Goal: Information Seeking & Learning: Learn about a topic

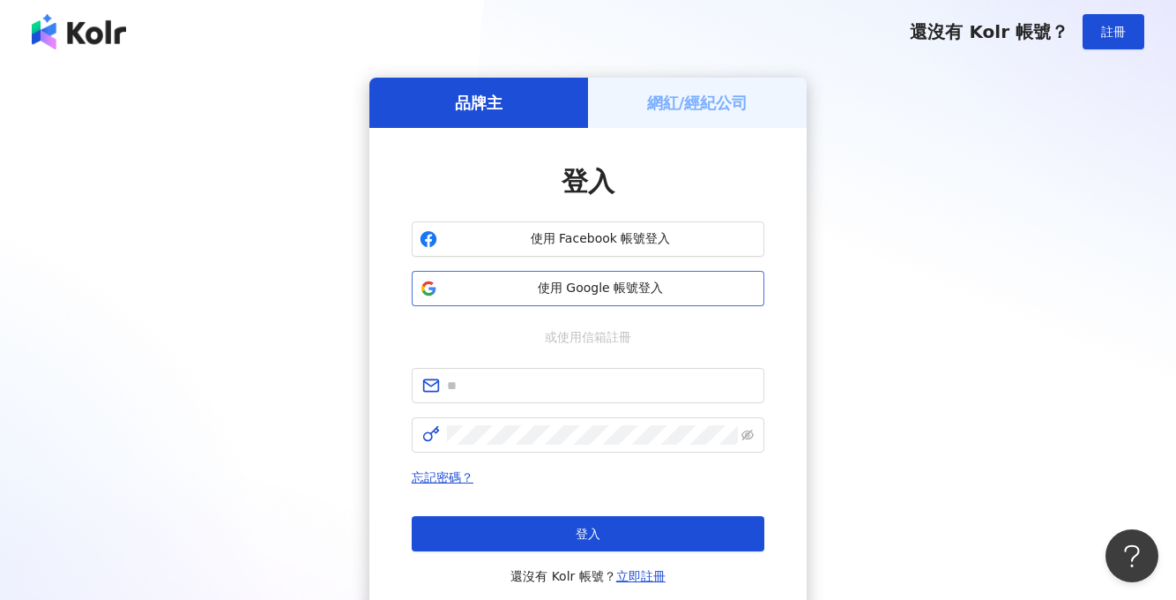
click at [669, 285] on span "使用 Google 帳號登入" at bounding box center [600, 289] width 312 height 18
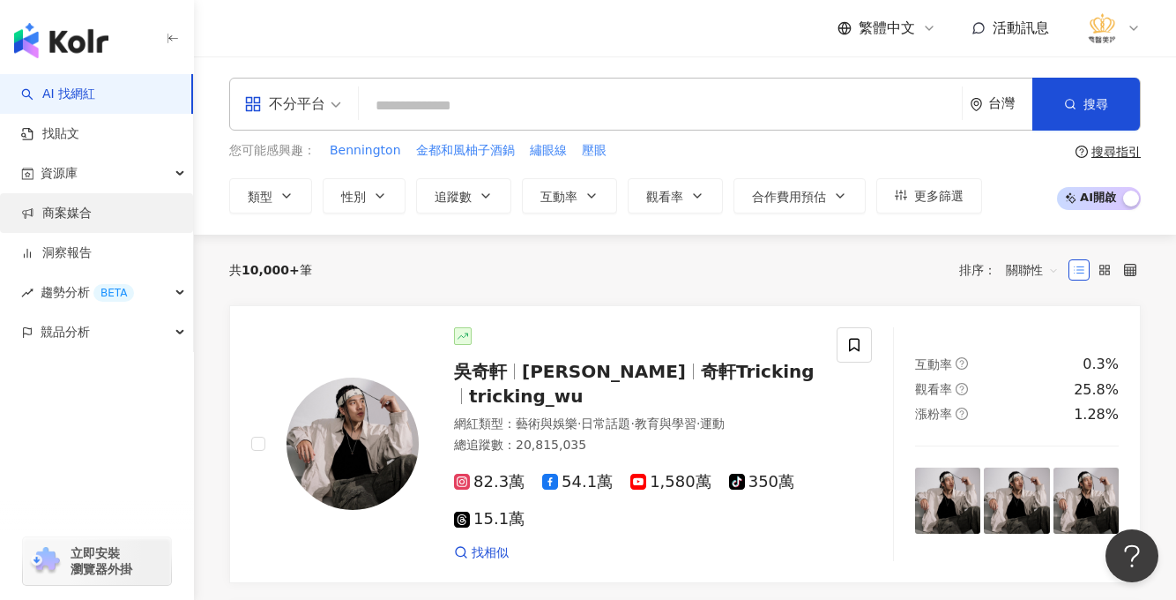
click at [68, 216] on link "商案媒合" at bounding box center [56, 214] width 71 height 18
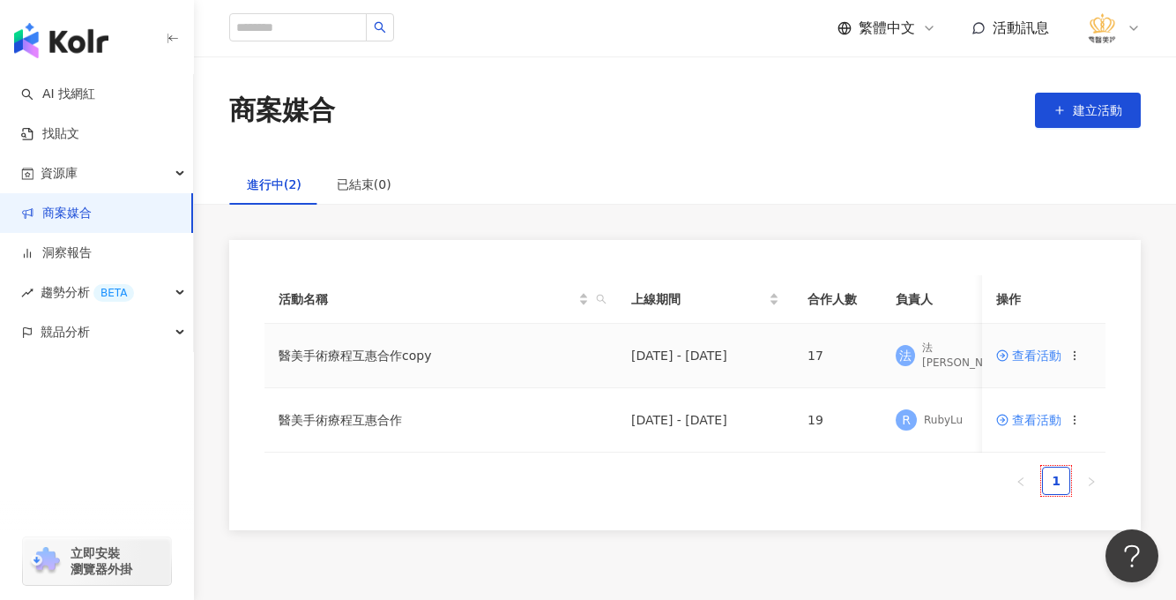
click at [1039, 357] on span "查看活動" at bounding box center [1028, 355] width 65 height 12
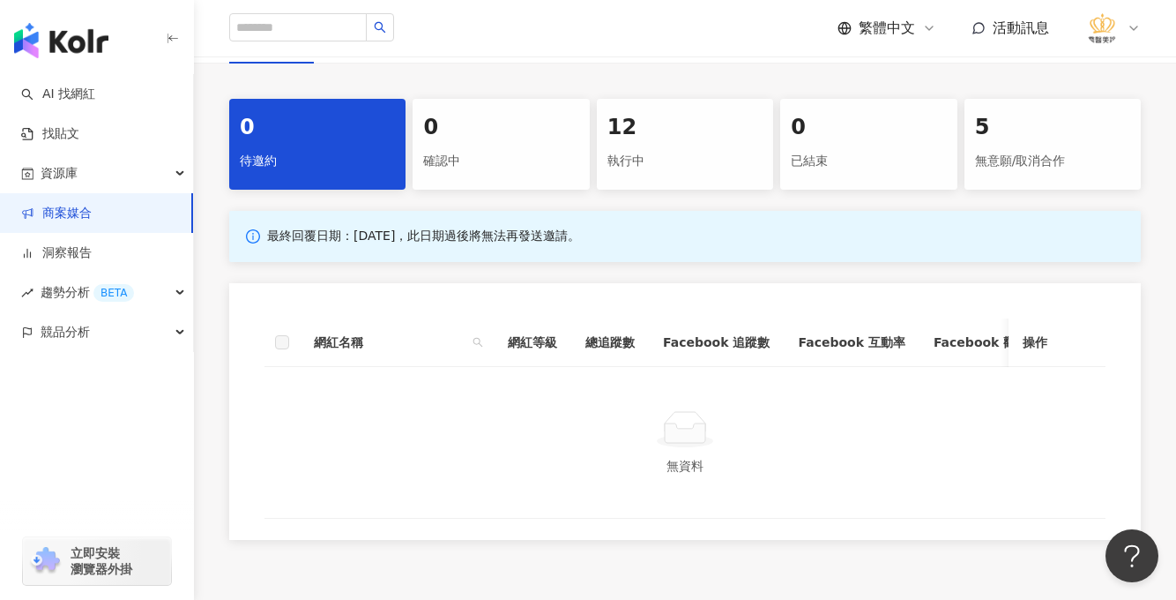
scroll to position [176, 0]
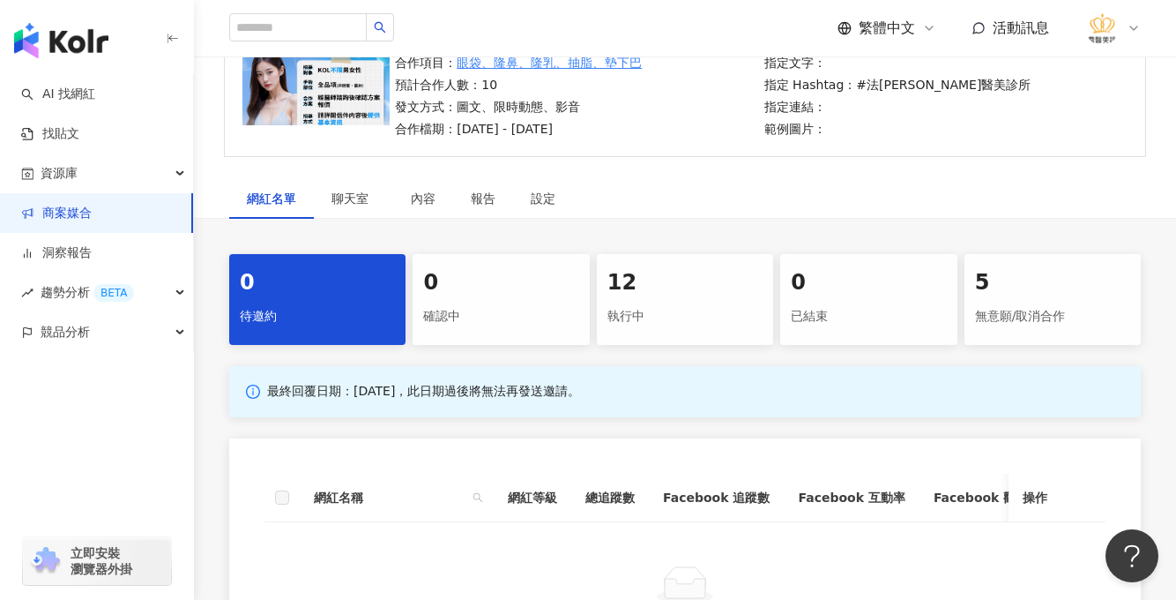
click at [1042, 573] on div at bounding box center [685, 584] width 799 height 40
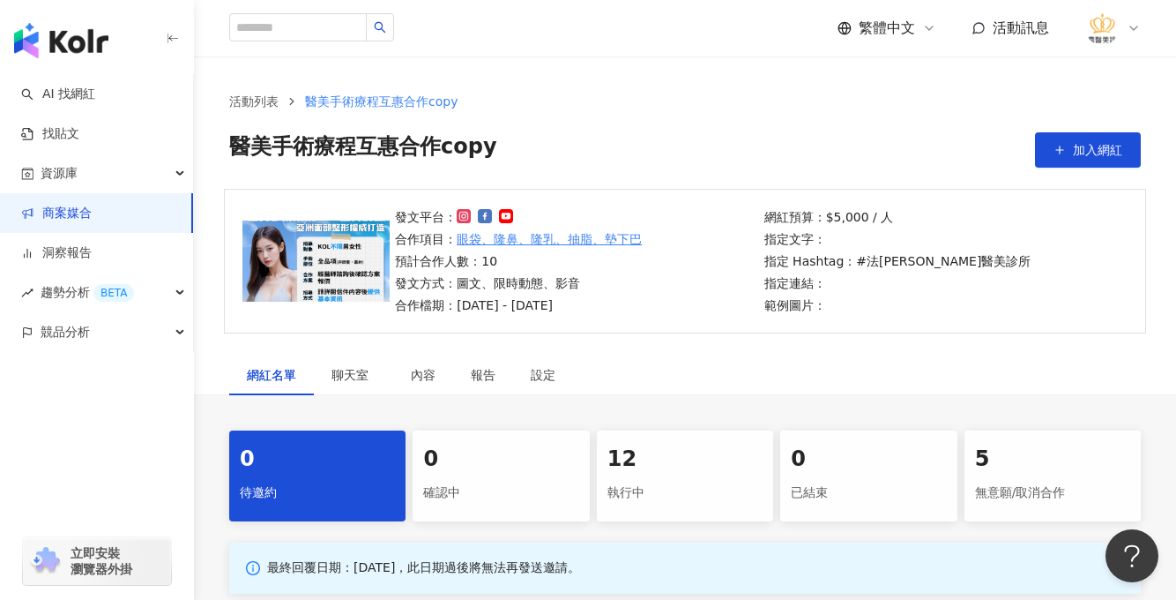
click at [634, 281] on p "發文方式：圖文、限時動態、影音" at bounding box center [518, 282] width 247 height 19
click at [541, 377] on div "設定" at bounding box center [543, 374] width 25 height 19
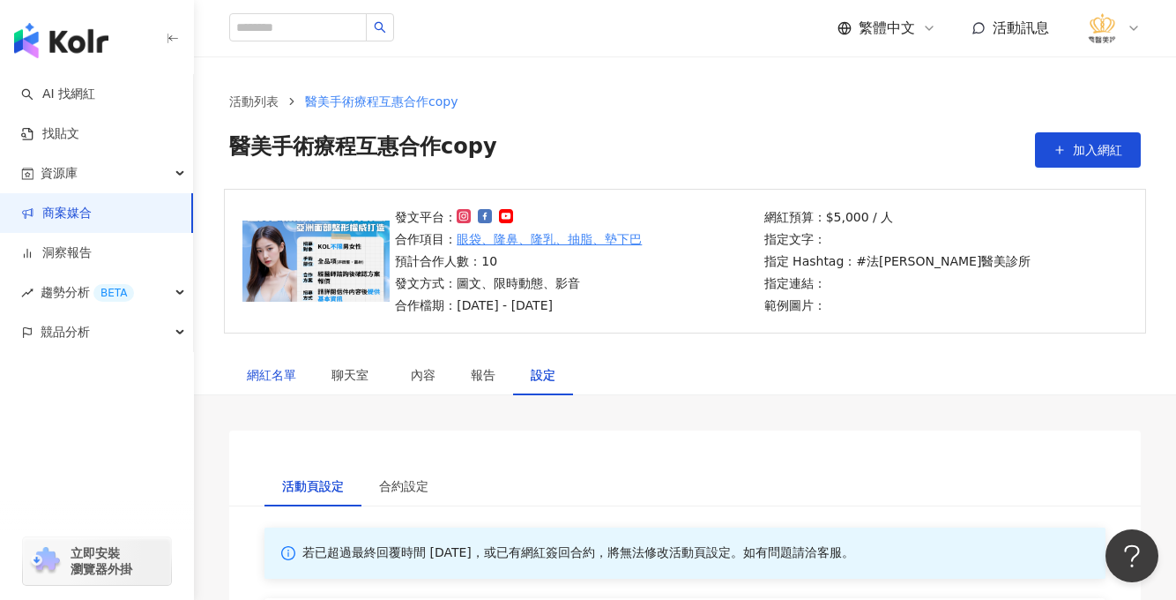
click at [276, 374] on div "網紅名單" at bounding box center [271, 374] width 49 height 19
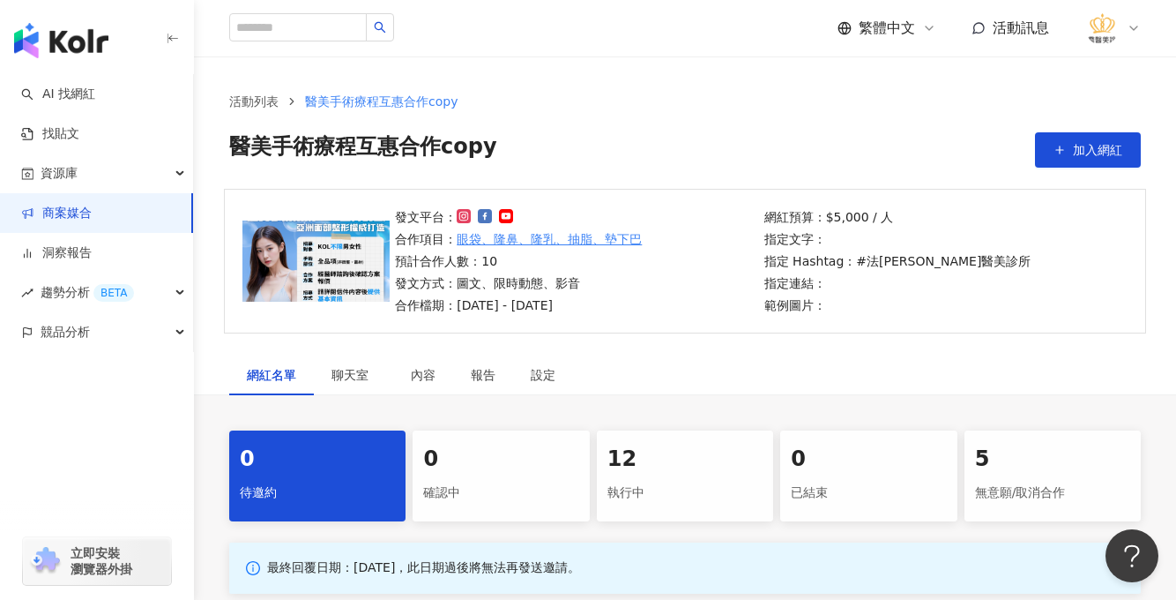
click at [92, 214] on link "商案媒合" at bounding box center [56, 214] width 71 height 18
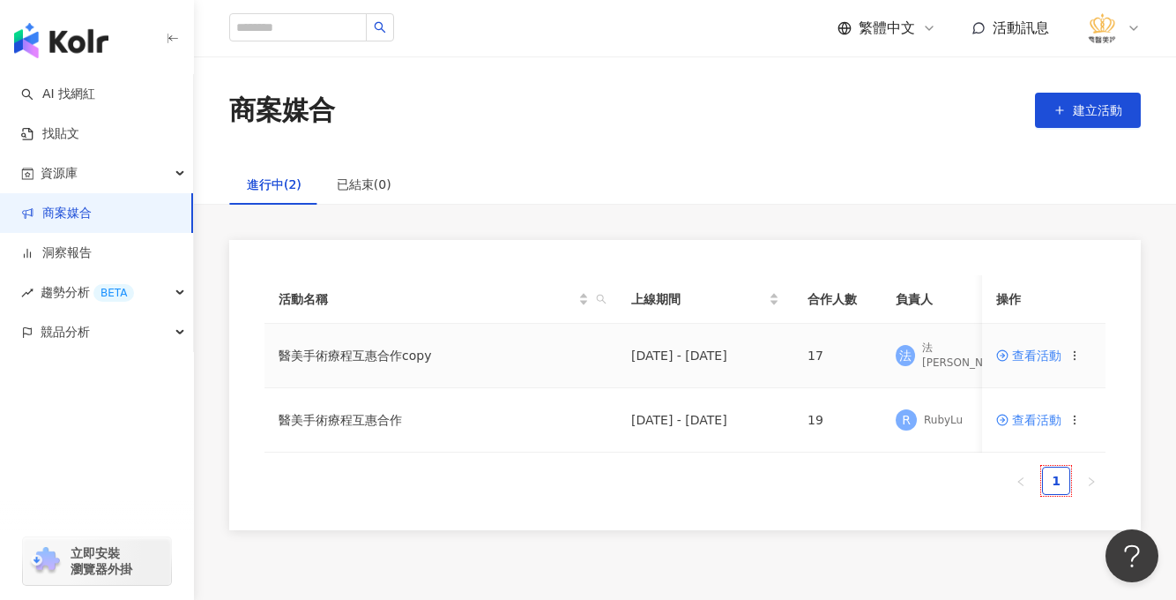
click at [1072, 356] on icon at bounding box center [1075, 355] width 12 height 12
click at [1054, 354] on span "查看活動" at bounding box center [1028, 355] width 65 height 12
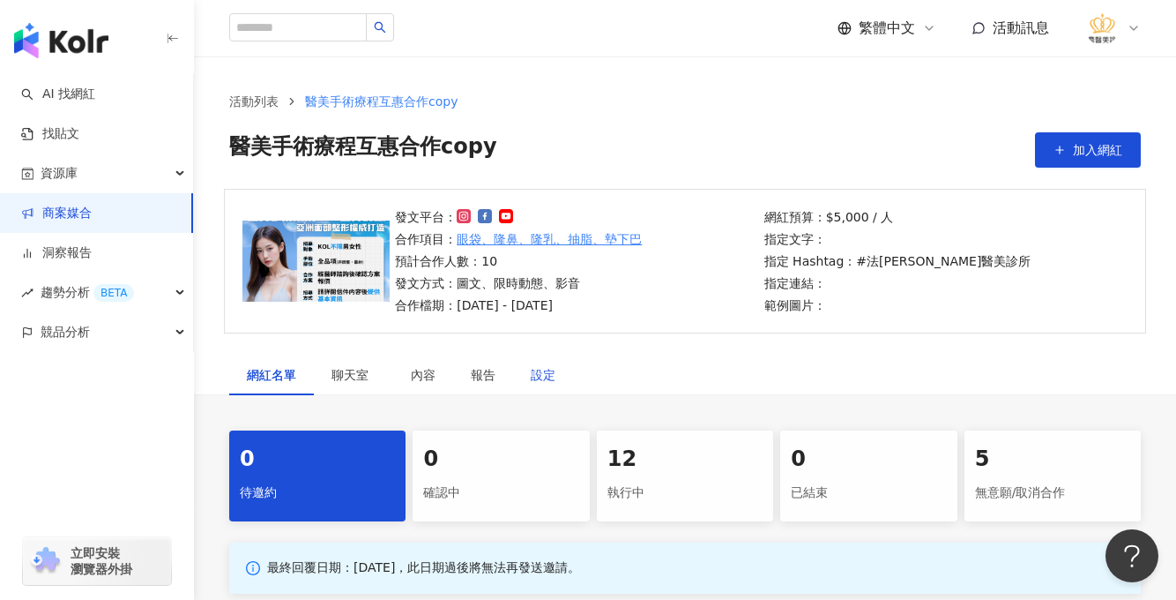
click at [547, 377] on div "設定" at bounding box center [543, 374] width 25 height 19
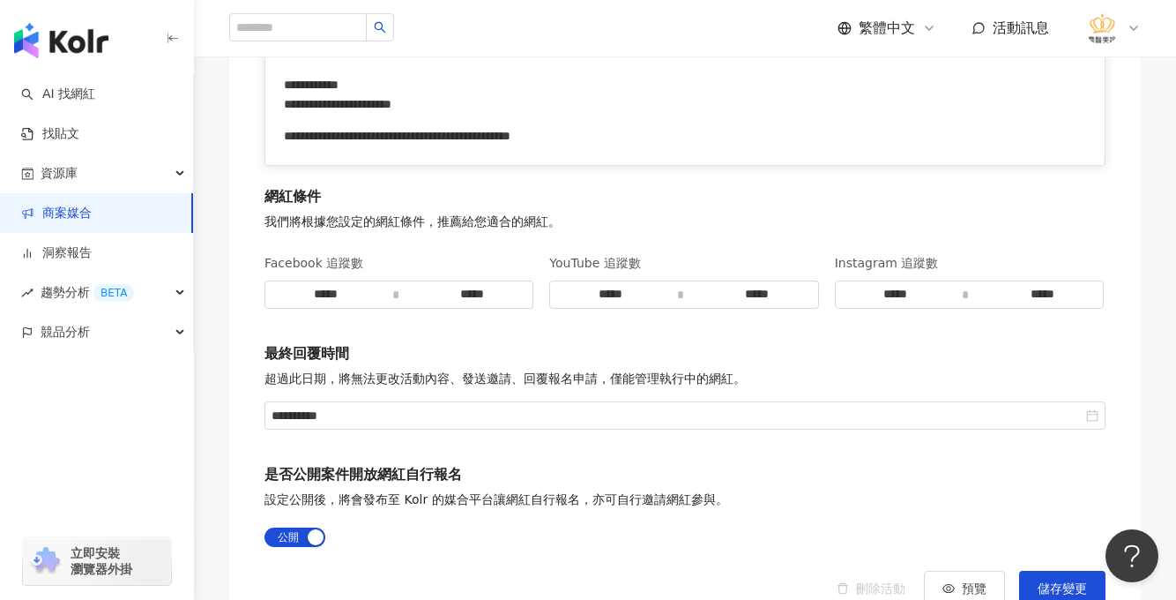
scroll to position [2469, 0]
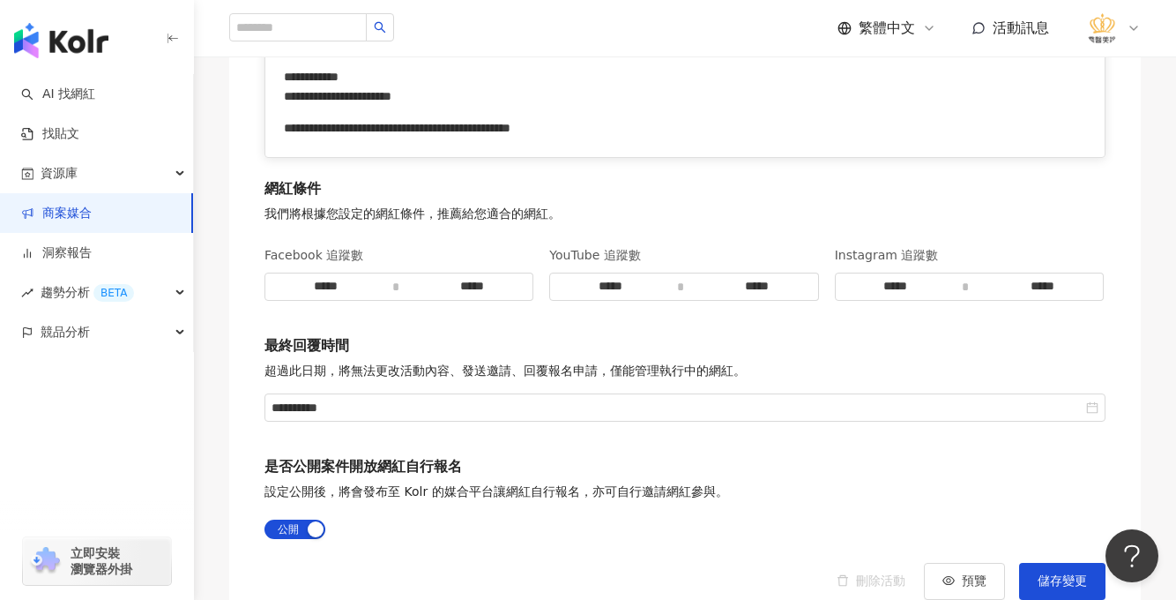
click at [1018, 514] on div "是否公開案件開放網紅自行報名 設定公開後，將會發布至 Kolr 的媒合平台讓網紅自行報名，亦可自行邀請網紅參與。 公開 不公開" at bounding box center [685, 500] width 841 height 86
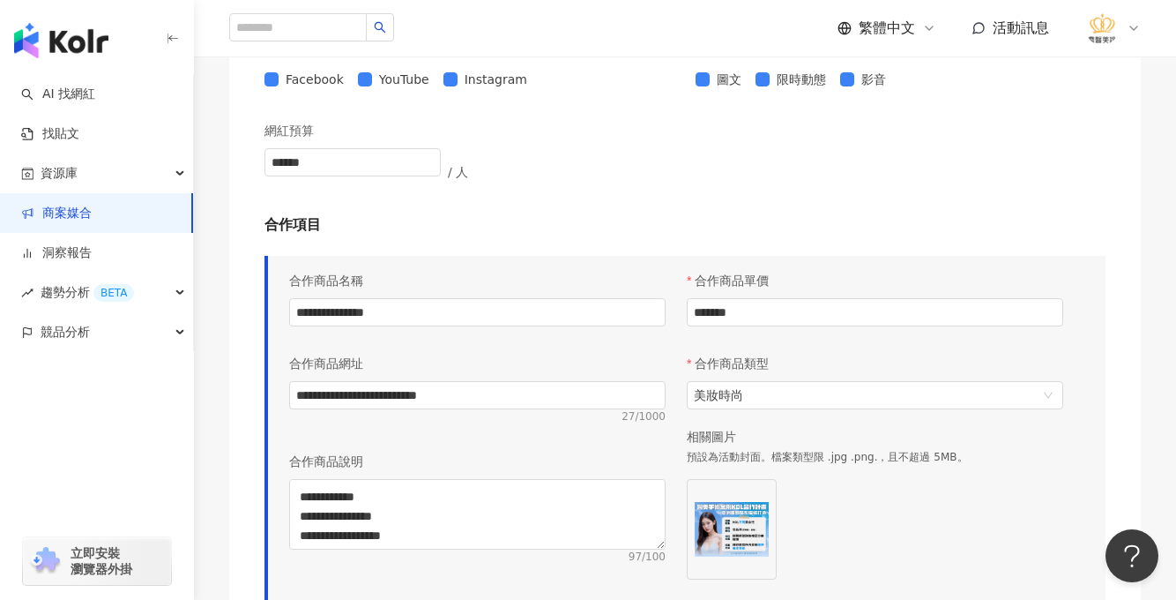
scroll to position [1058, 0]
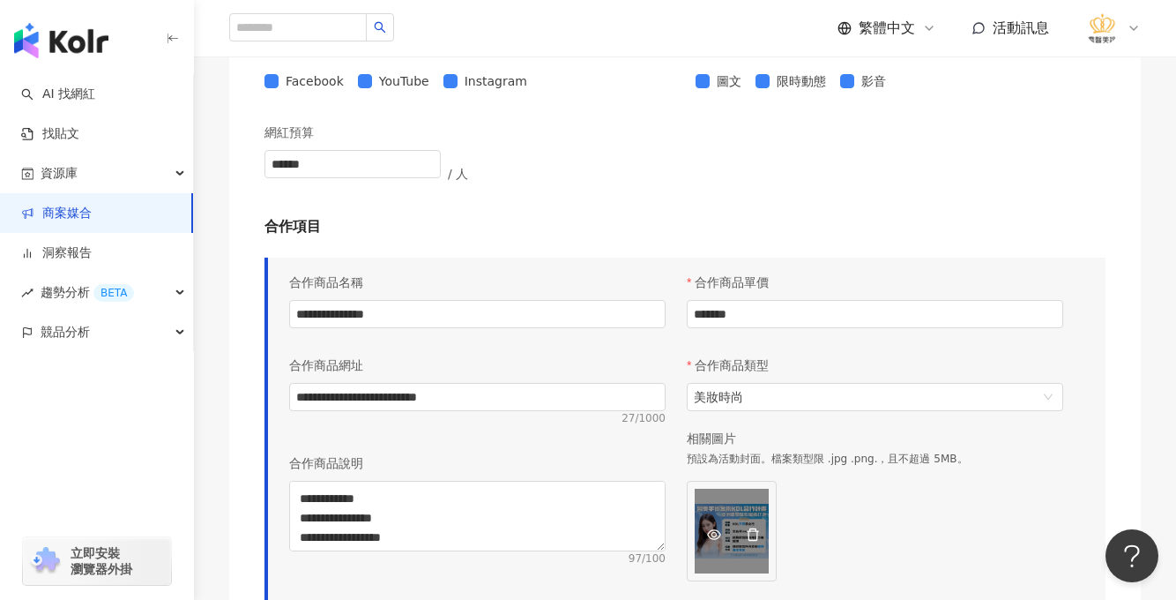
click at [715, 533] on icon "eye" at bounding box center [714, 534] width 14 height 14
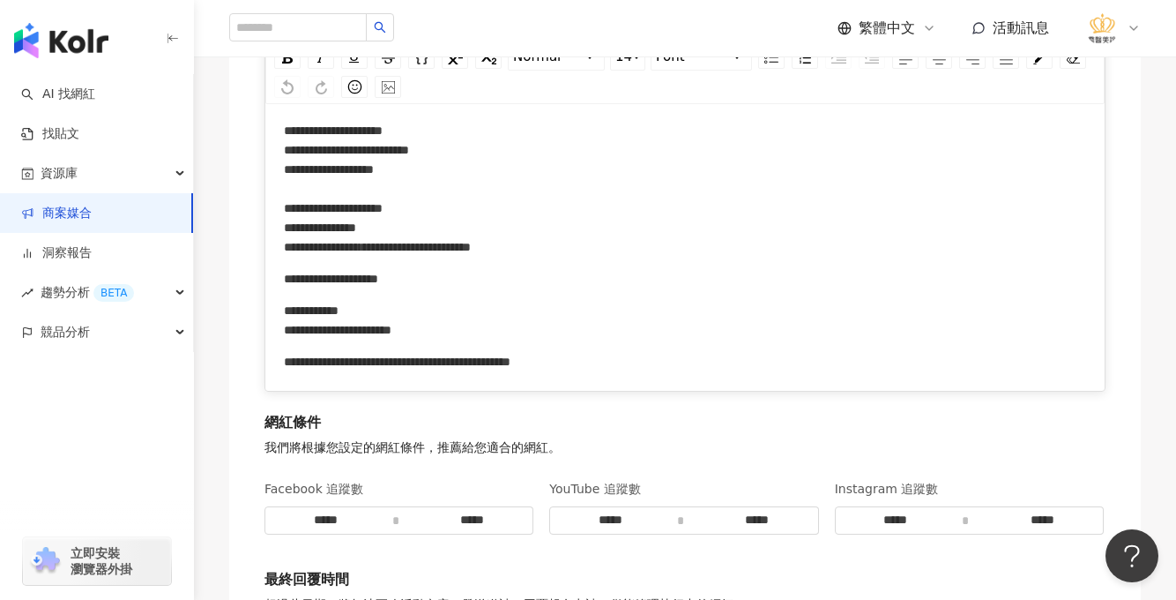
scroll to position [2204, 0]
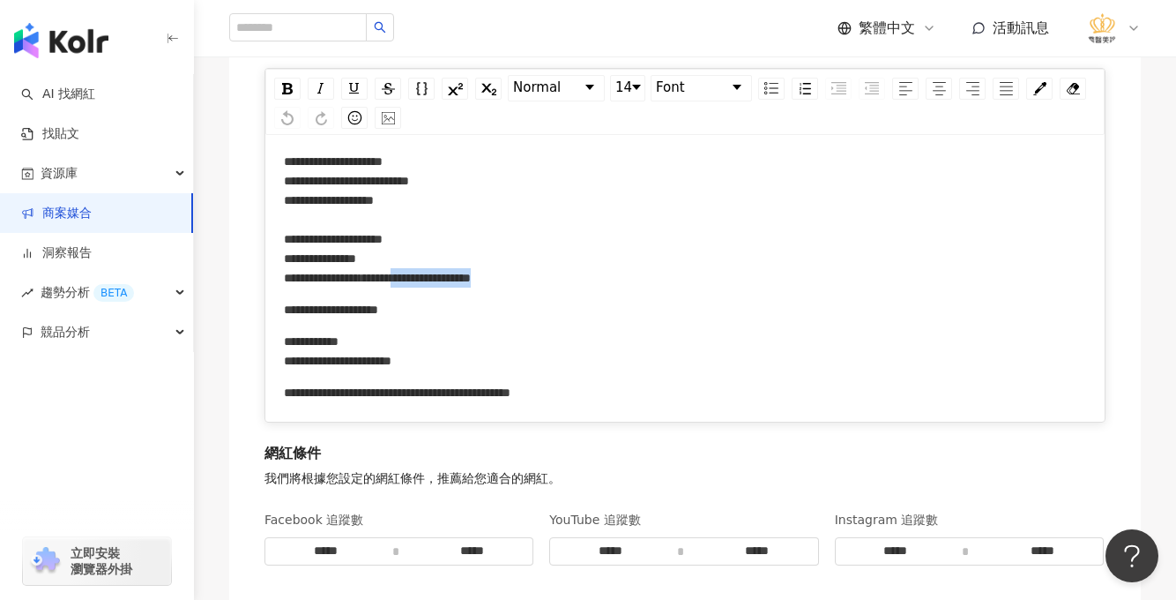
drag, startPoint x: 363, startPoint y: 296, endPoint x: 553, endPoint y: 296, distance: 189.6
click at [553, 287] on div "**********" at bounding box center [685, 220] width 803 height 136
click at [562, 340] on div "**********" at bounding box center [685, 277] width 803 height 250
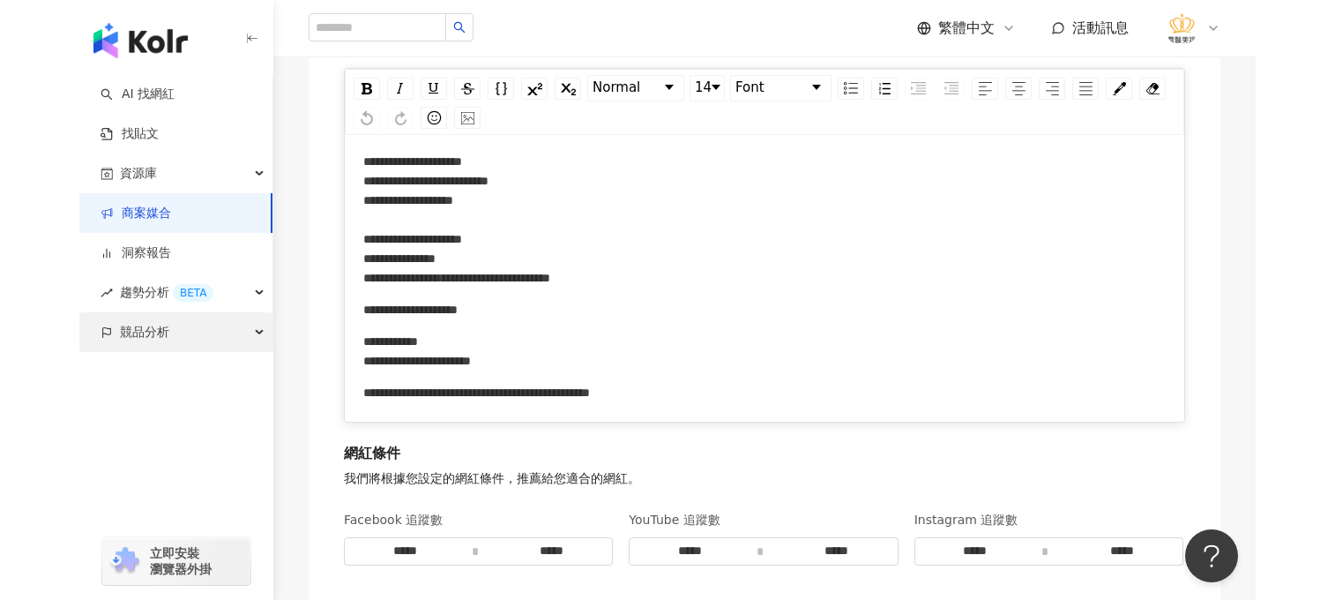
scroll to position [2160, 0]
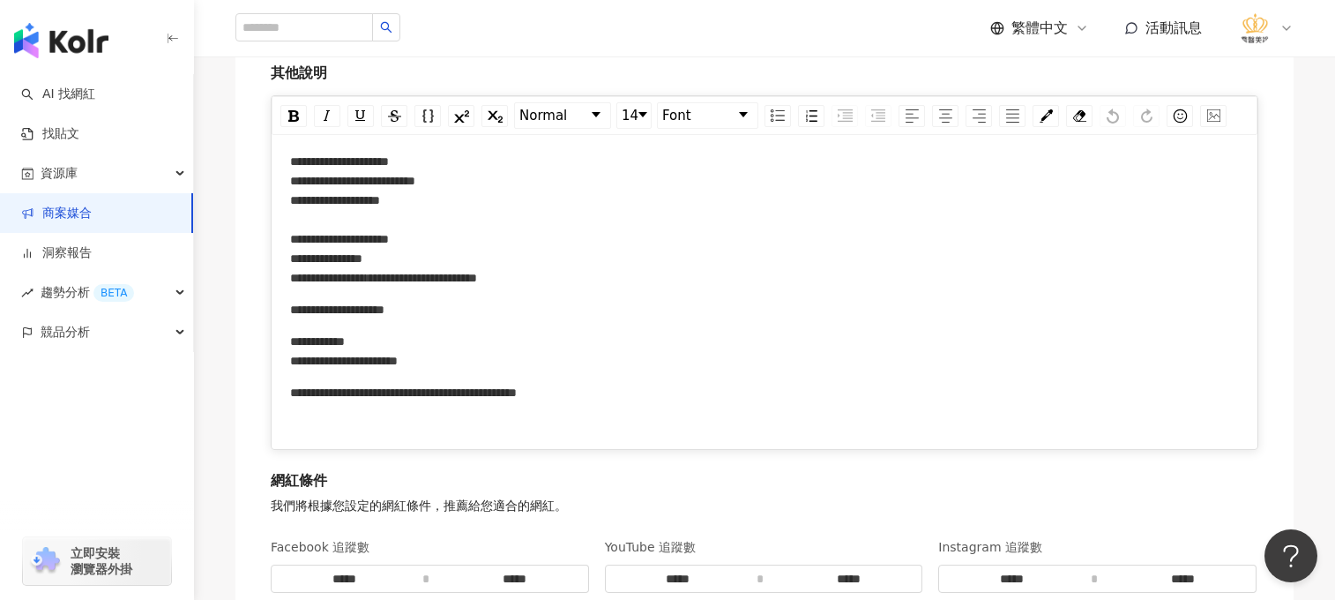
click at [73, 205] on link "商案媒合" at bounding box center [56, 214] width 71 height 18
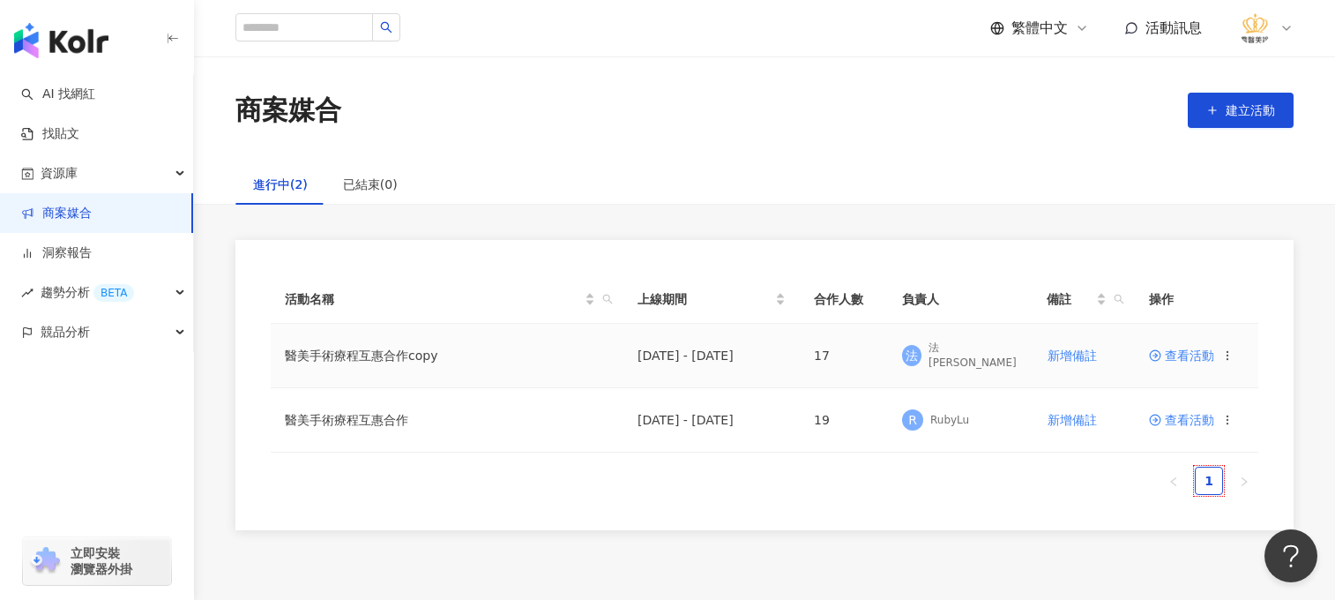
click at [1175, 359] on span "查看活動" at bounding box center [1181, 355] width 65 height 12
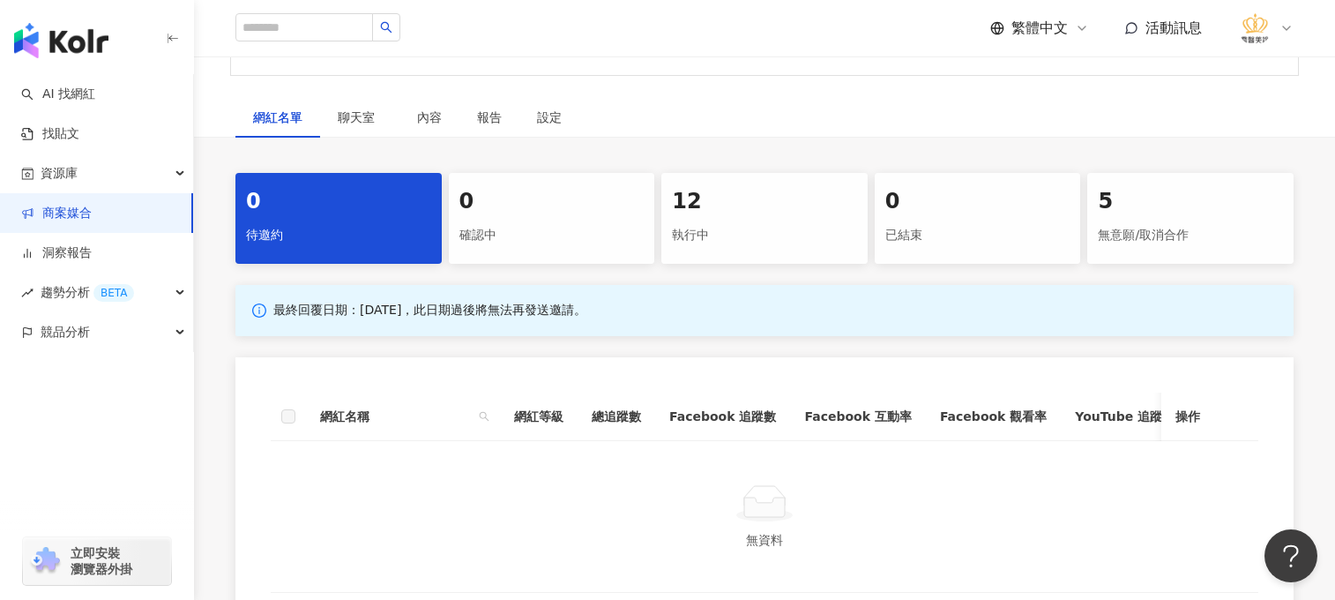
scroll to position [227, 0]
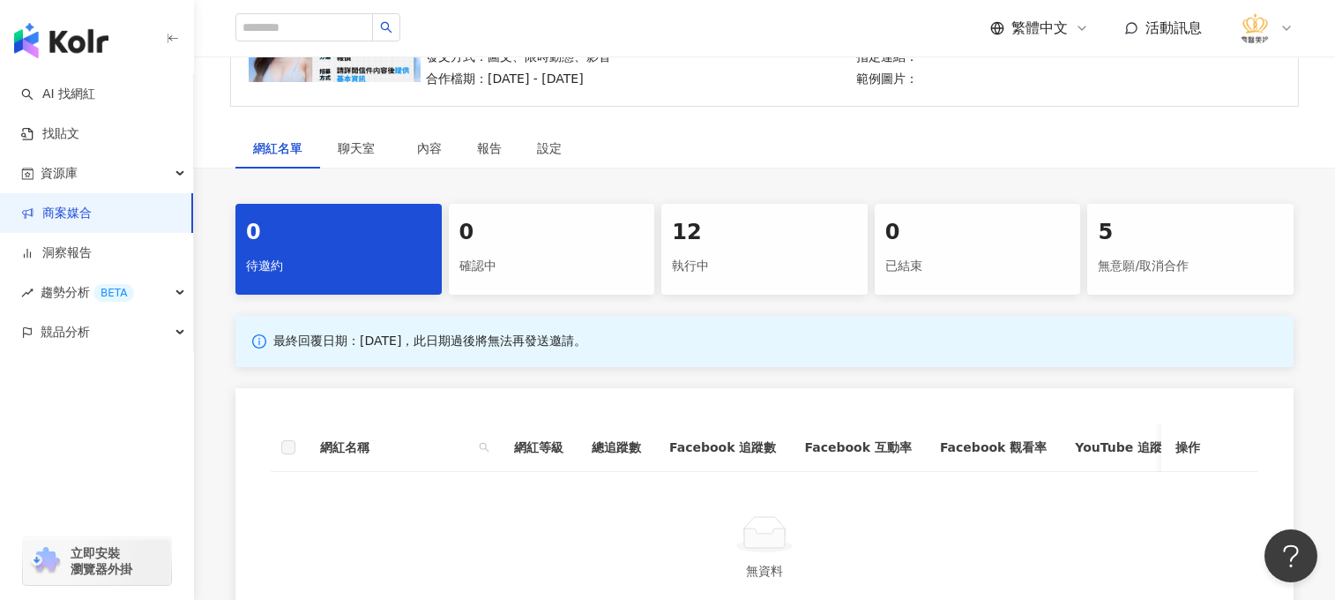
click at [553, 264] on div "確認中" at bounding box center [551, 266] width 185 height 30
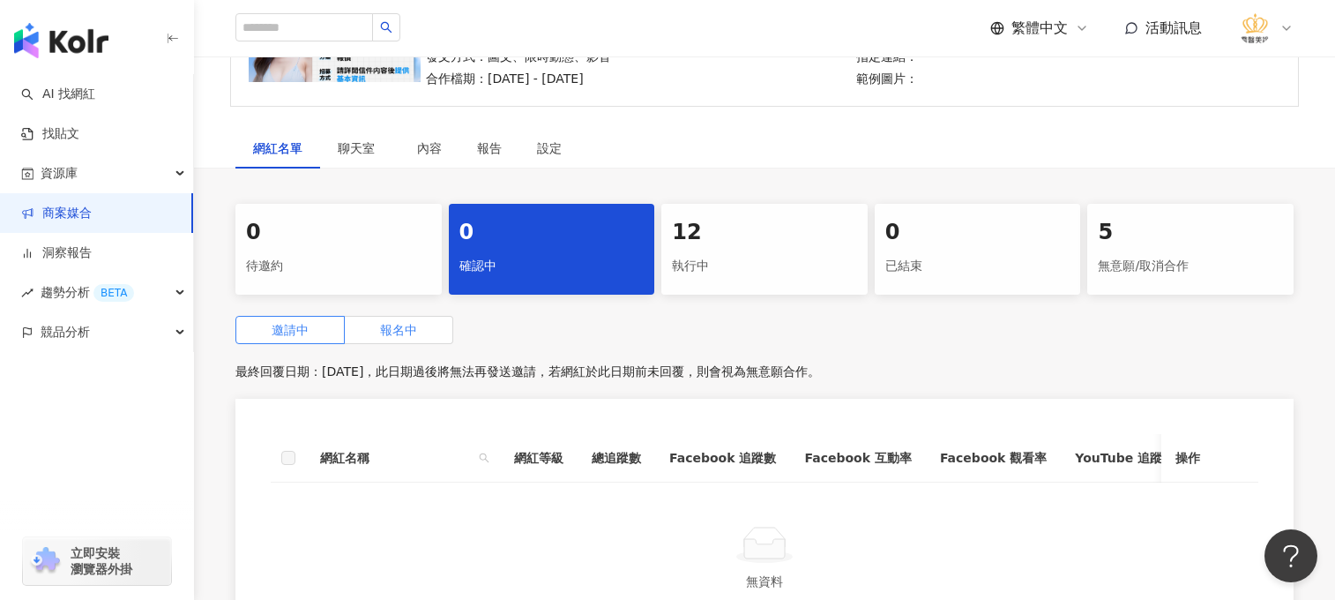
click at [403, 335] on span "報名中" at bounding box center [398, 330] width 37 height 14
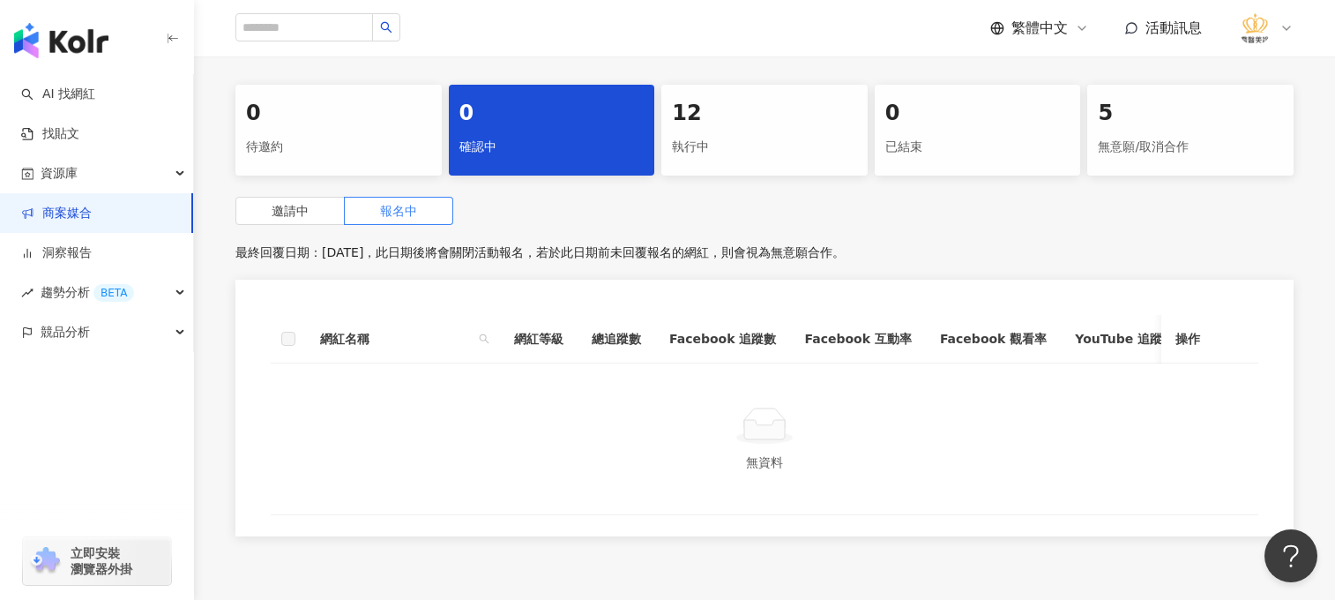
scroll to position [315, 0]
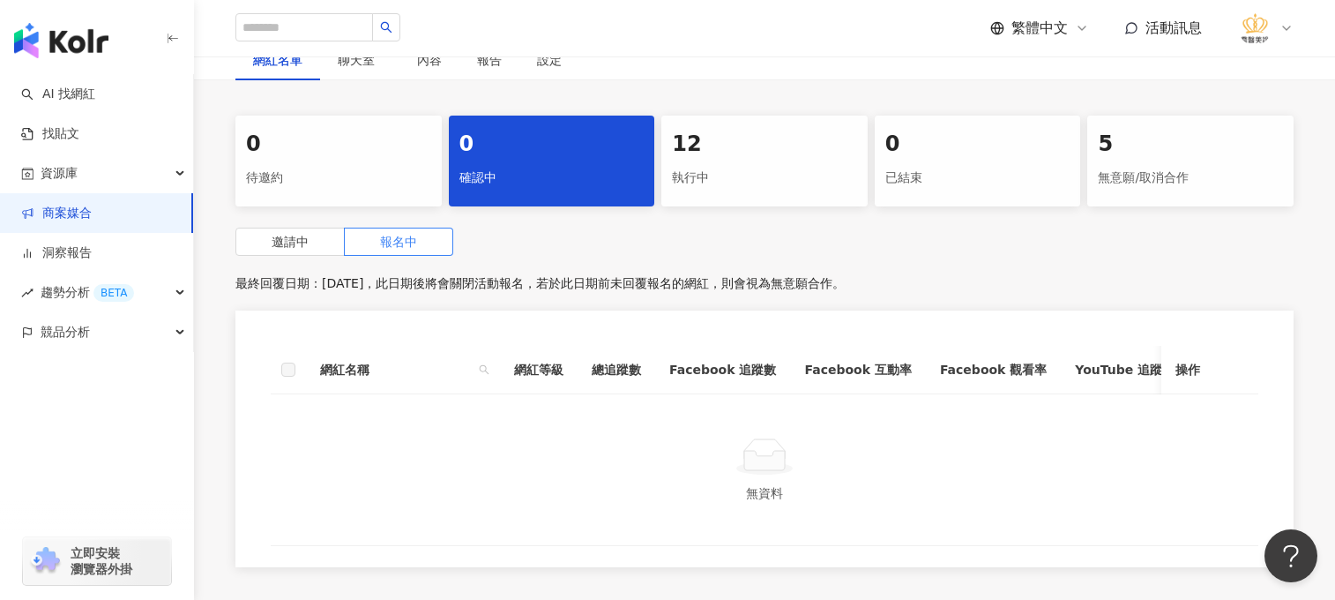
click at [718, 191] on div "執行中" at bounding box center [764, 178] width 185 height 30
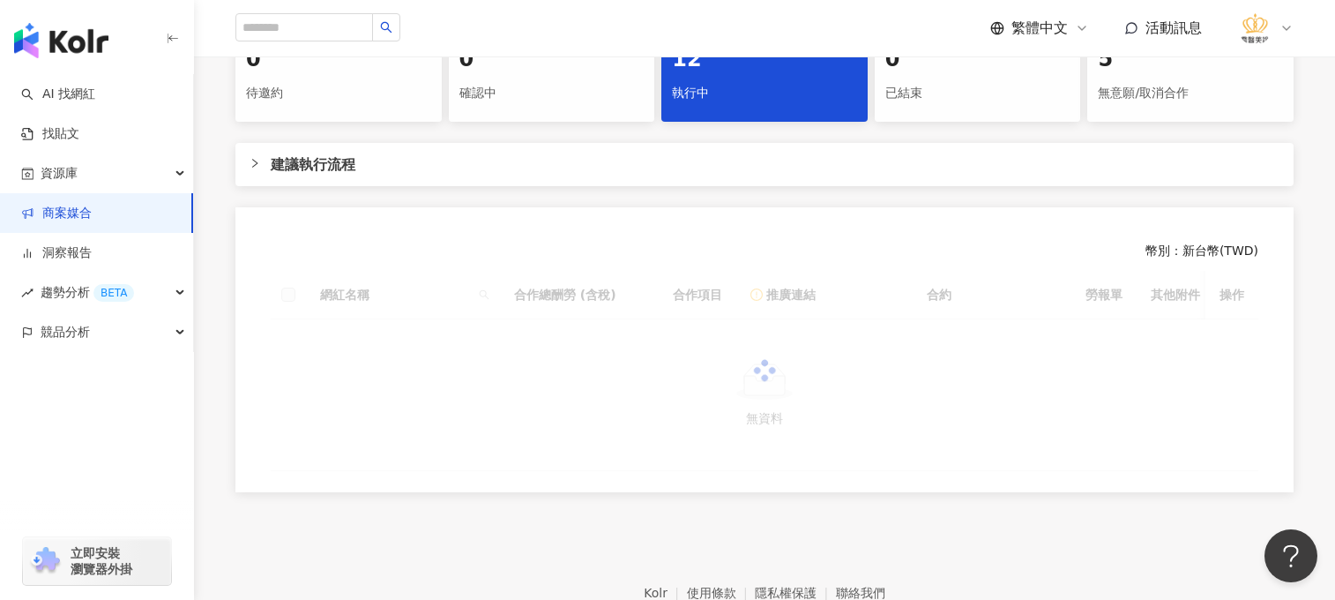
scroll to position [491, 0]
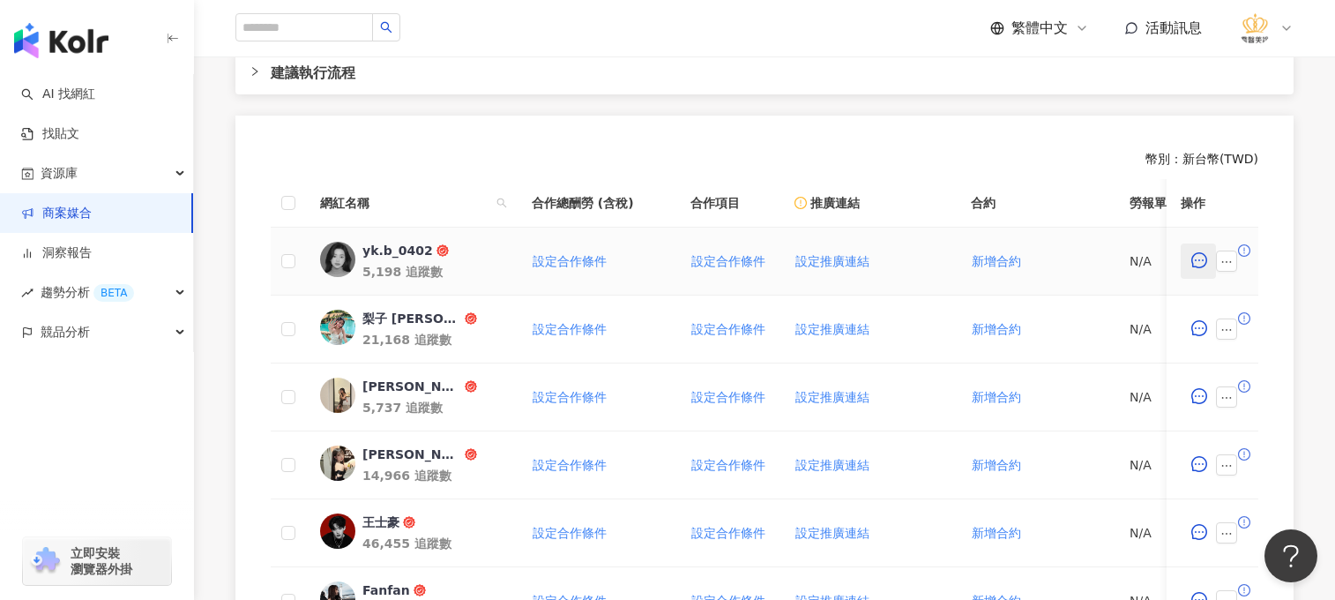
click at [1175, 265] on icon "message" at bounding box center [1199, 260] width 16 height 16
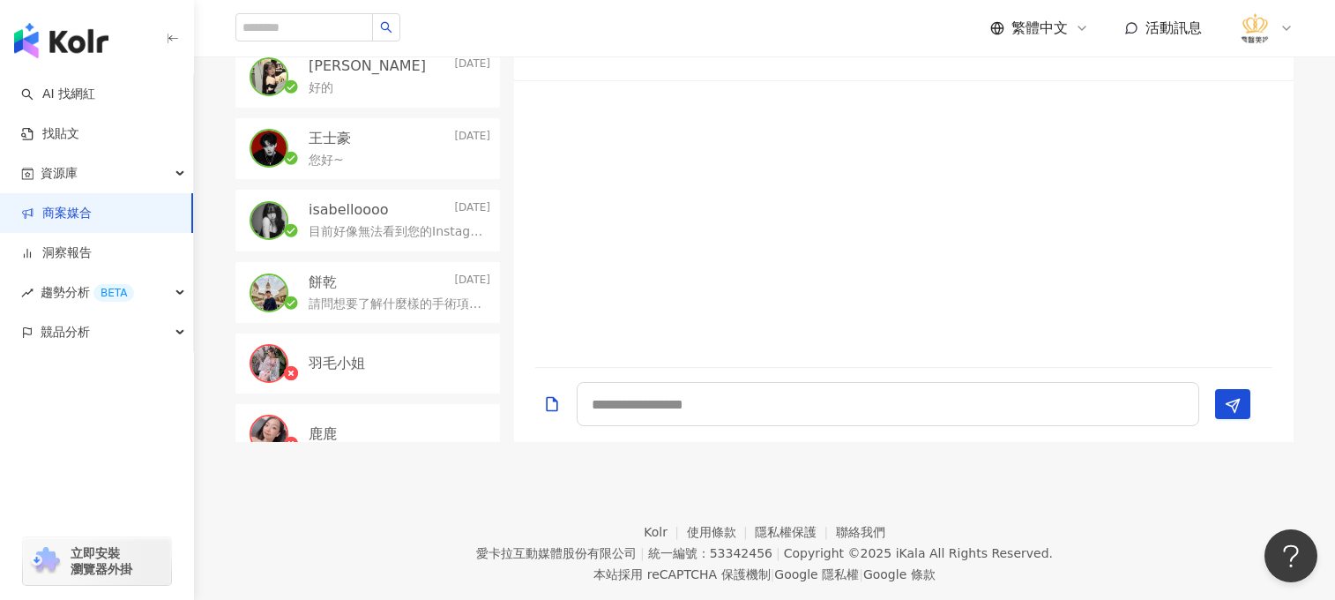
click at [348, 91] on div "好的" at bounding box center [400, 86] width 182 height 21
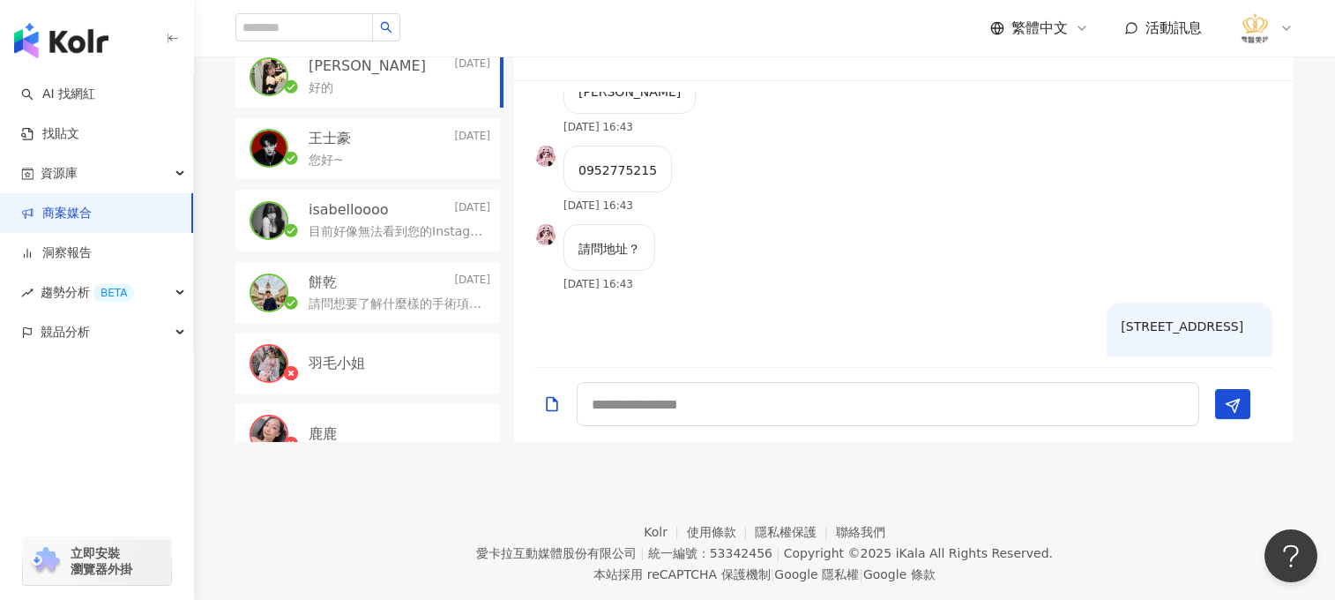
scroll to position [1153, 0]
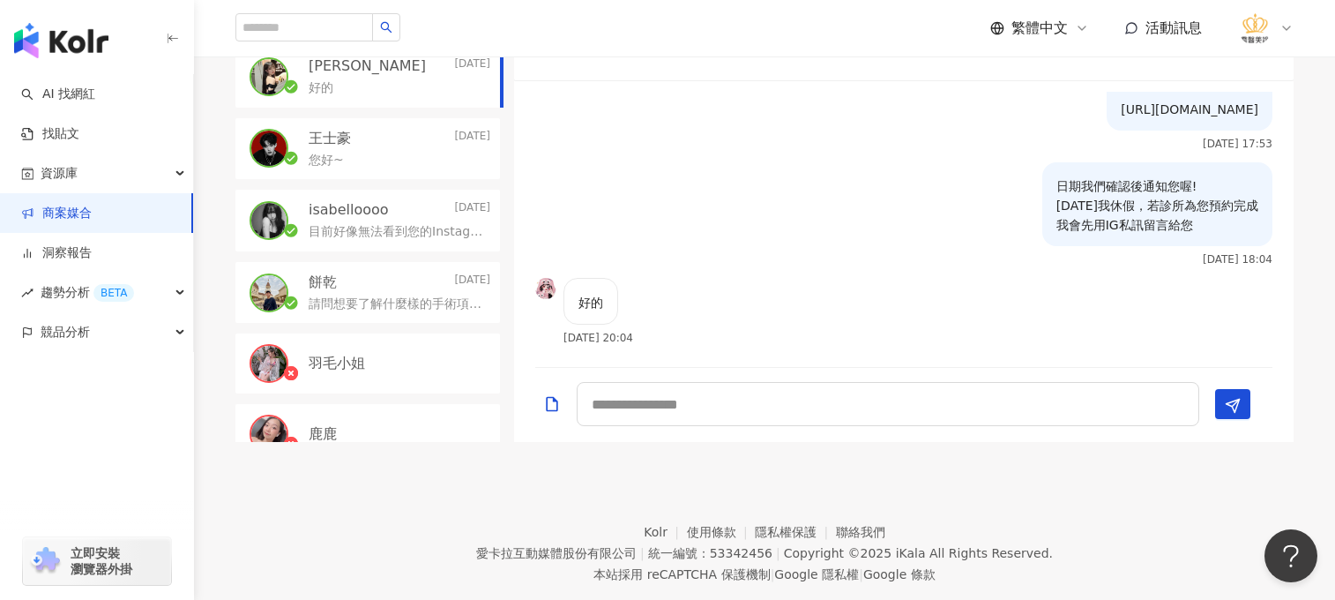
click at [95, 466] on div "button" at bounding box center [97, 410] width 194 height 116
click at [95, 93] on link "AI 找網紅" at bounding box center [58, 95] width 74 height 18
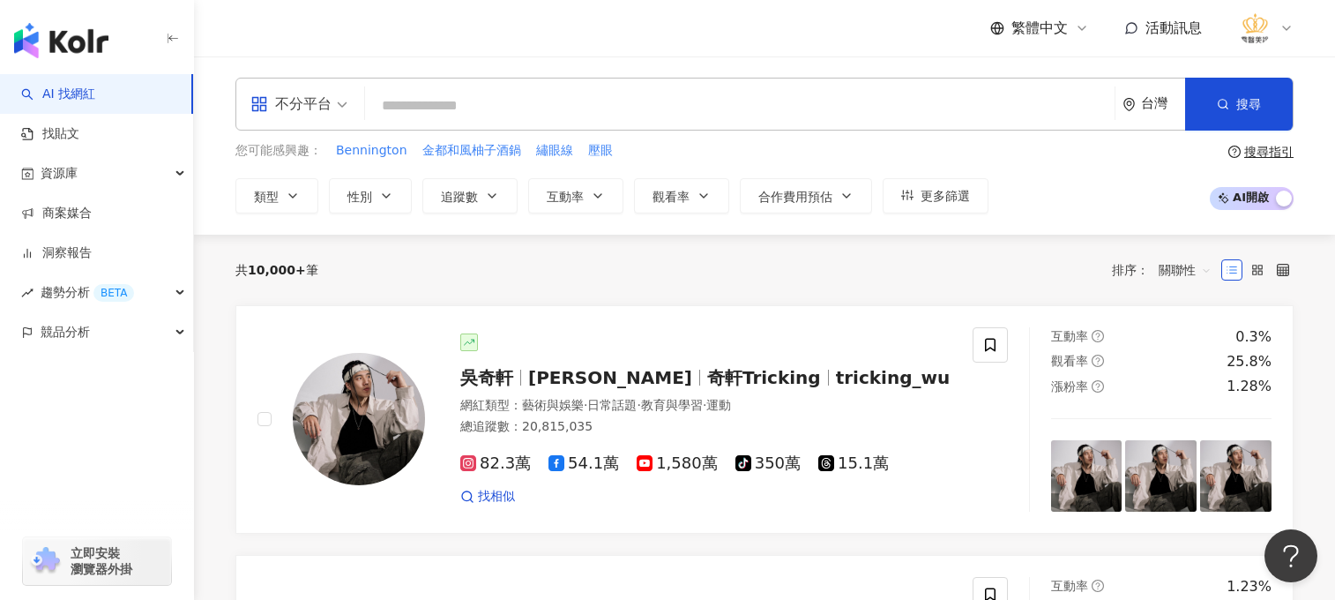
click at [558, 107] on input "search" at bounding box center [739, 106] width 735 height 34
click at [485, 100] on input "search" at bounding box center [739, 106] width 735 height 34
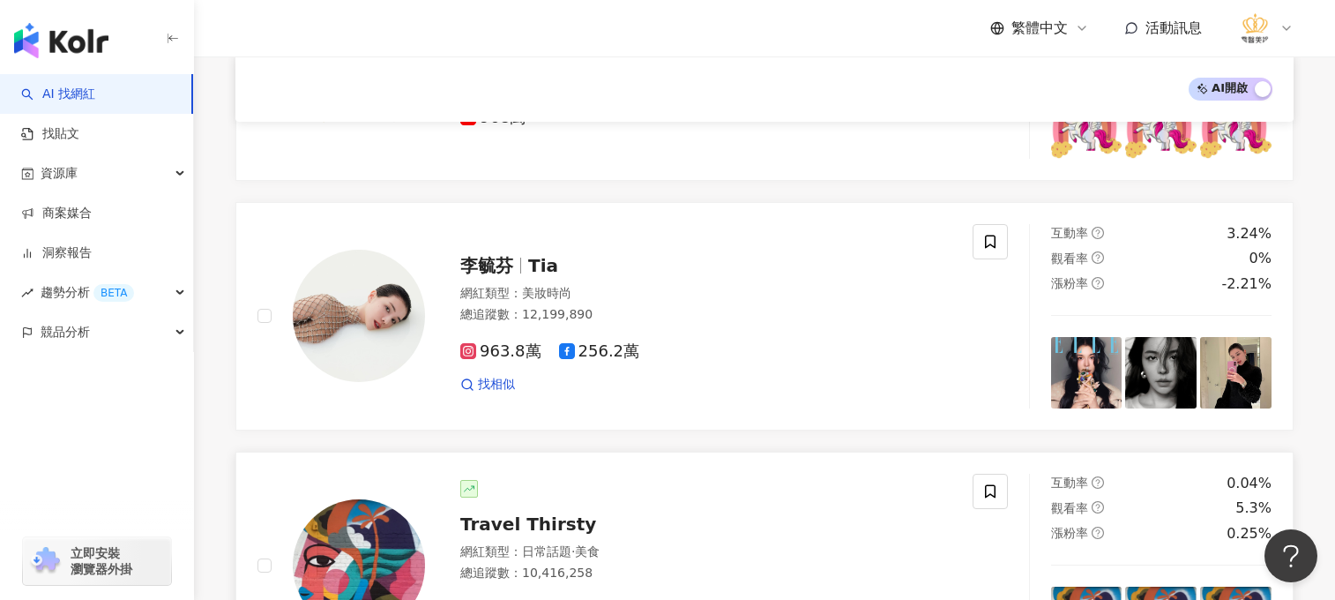
scroll to position [965, 0]
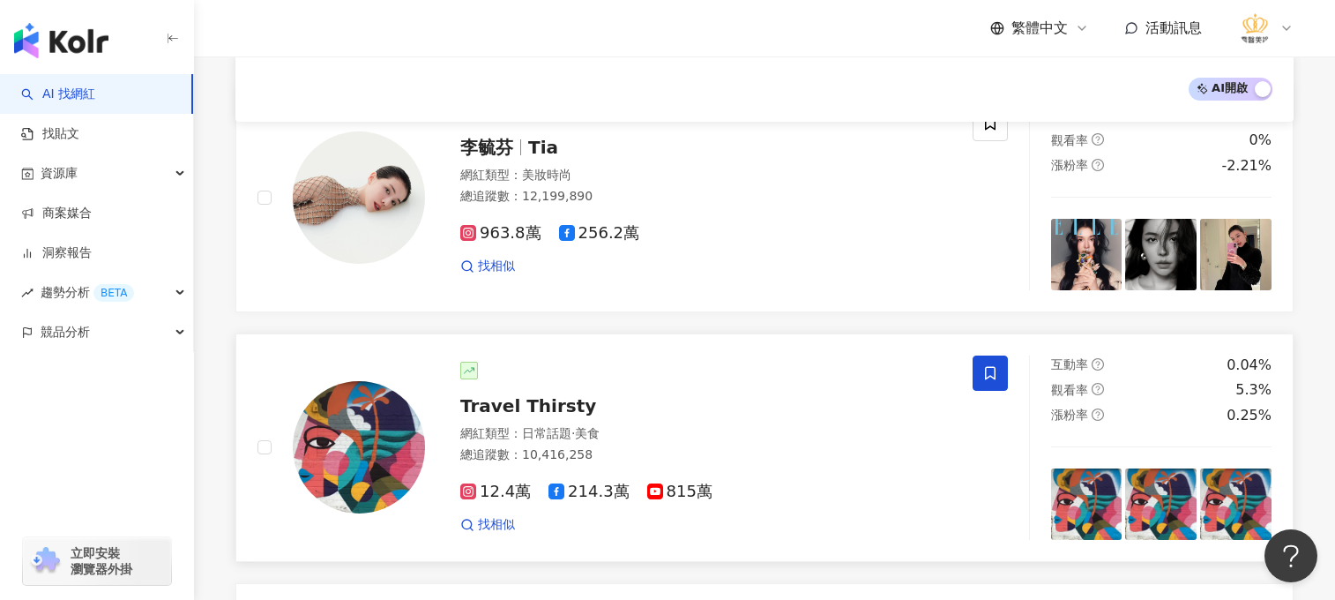
click at [992, 373] on icon at bounding box center [990, 373] width 16 height 16
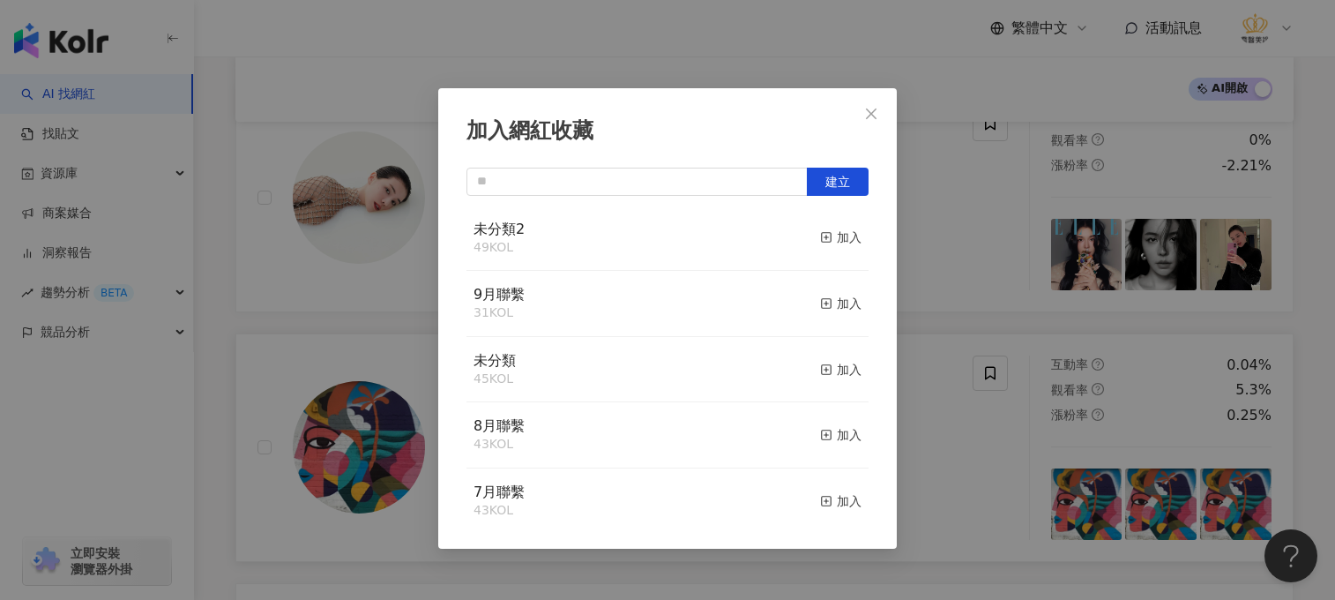
scroll to position [0, 0]
click at [874, 109] on icon "close" at bounding box center [871, 114] width 14 height 14
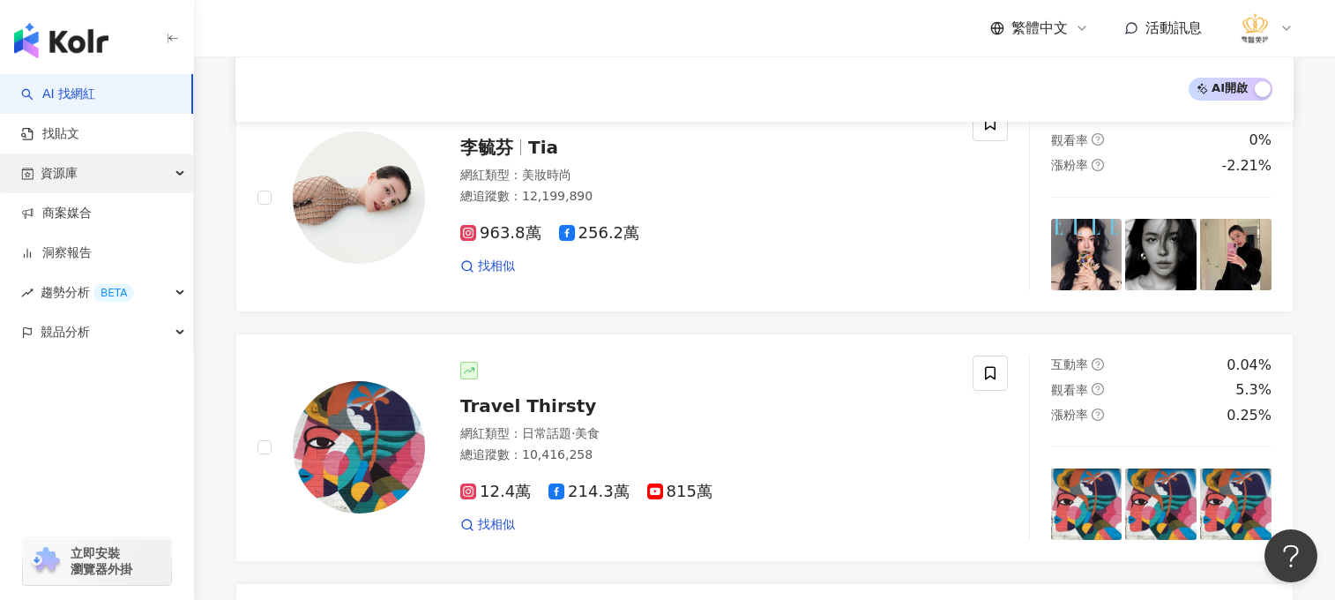
click at [168, 169] on div "資源庫" at bounding box center [96, 173] width 193 height 40
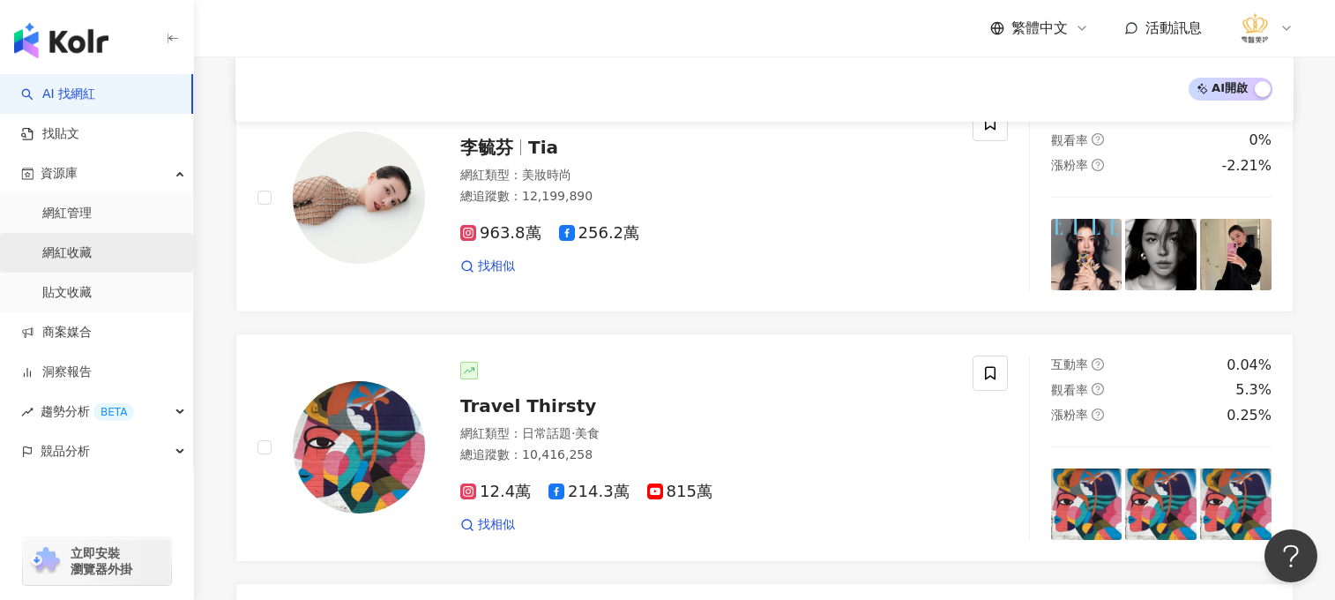
click at [84, 253] on link "網紅收藏" at bounding box center [66, 253] width 49 height 18
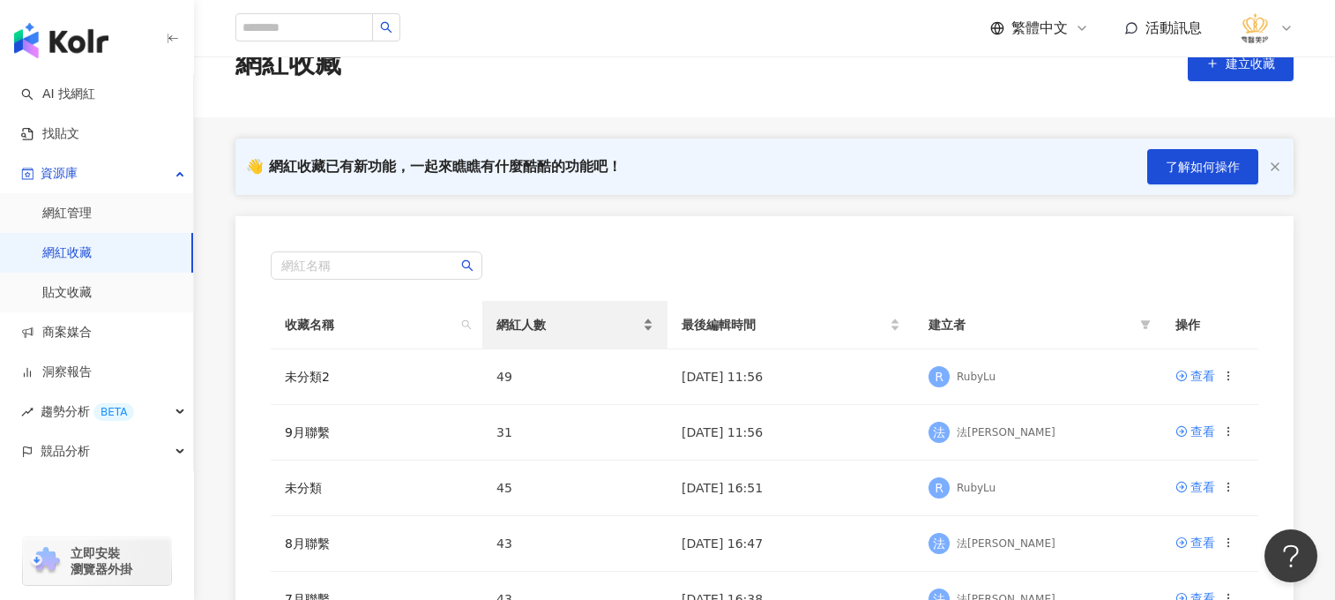
scroll to position [88, 0]
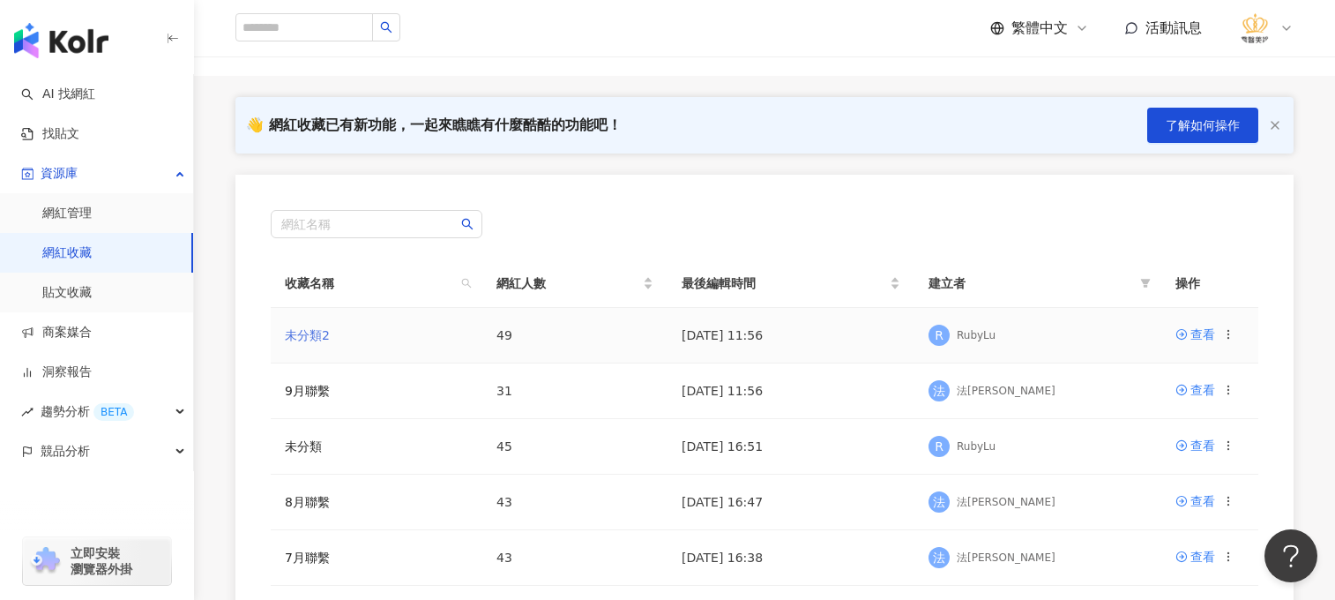
click at [308, 334] on link "未分類2" at bounding box center [307, 335] width 45 height 14
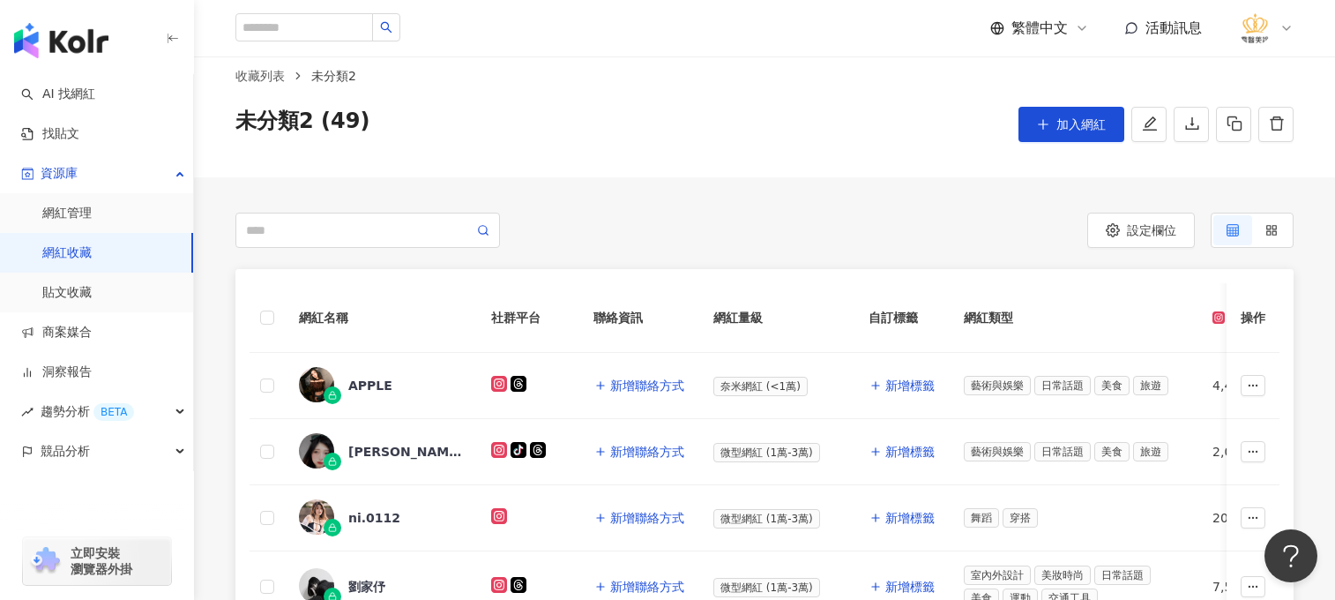
scroll to position [279, 0]
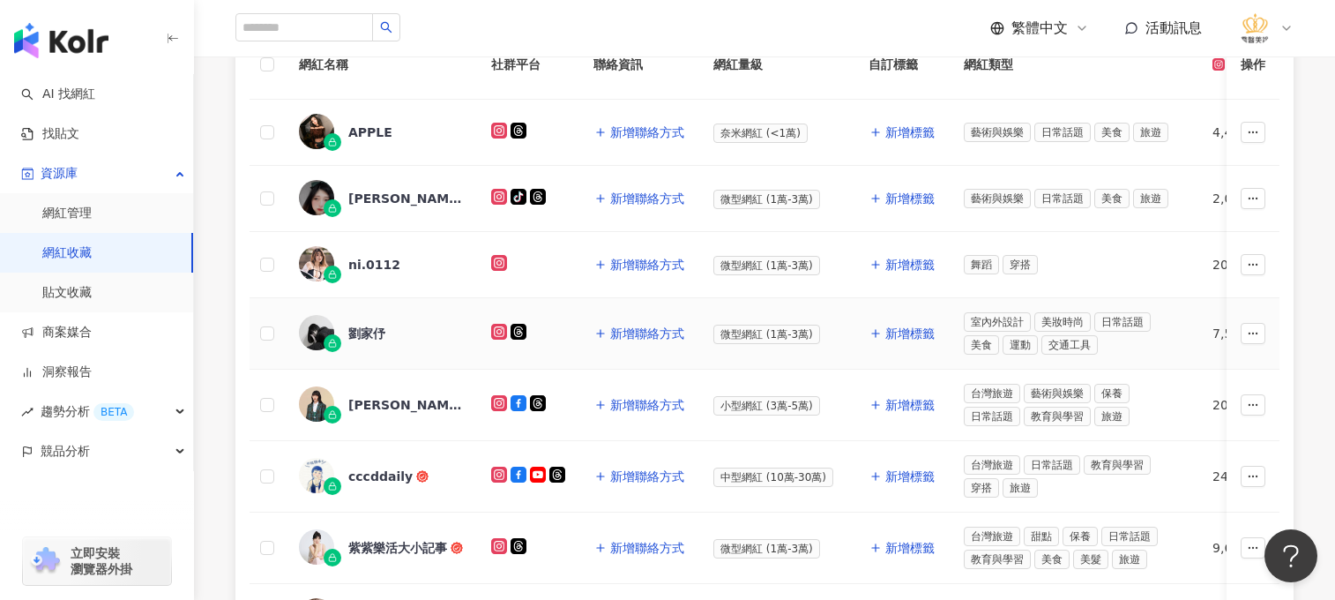
click at [365, 329] on div "劉家伃" at bounding box center [366, 334] width 37 height 18
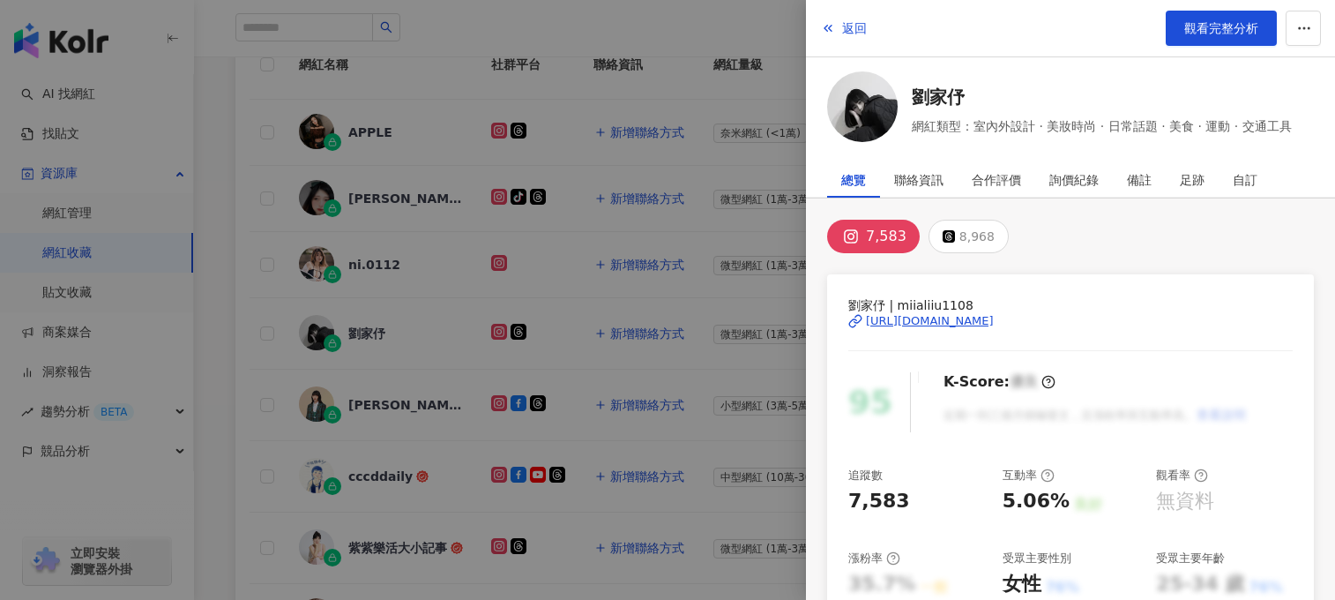
click at [930, 323] on div "[URL][DOMAIN_NAME]" at bounding box center [930, 321] width 128 height 16
click at [725, 404] on div at bounding box center [667, 300] width 1335 height 600
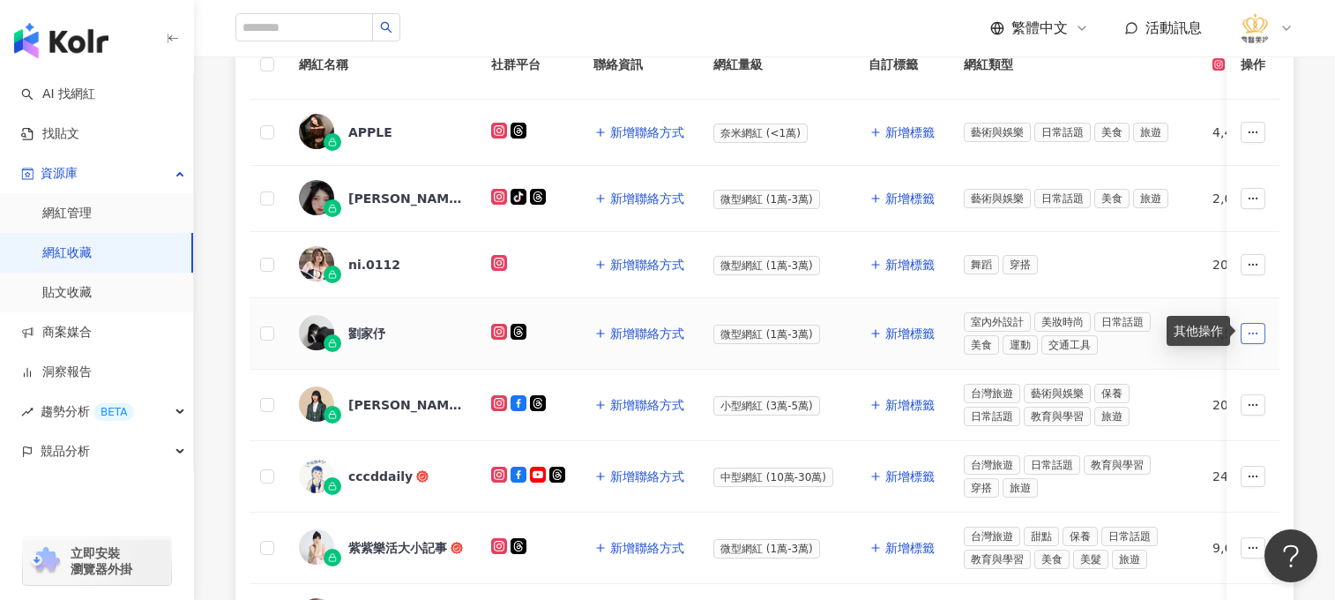
click at [1175, 334] on icon "button" at bounding box center [1253, 333] width 12 height 12
click at [401, 336] on span "劉家伃" at bounding box center [405, 334] width 115 height 18
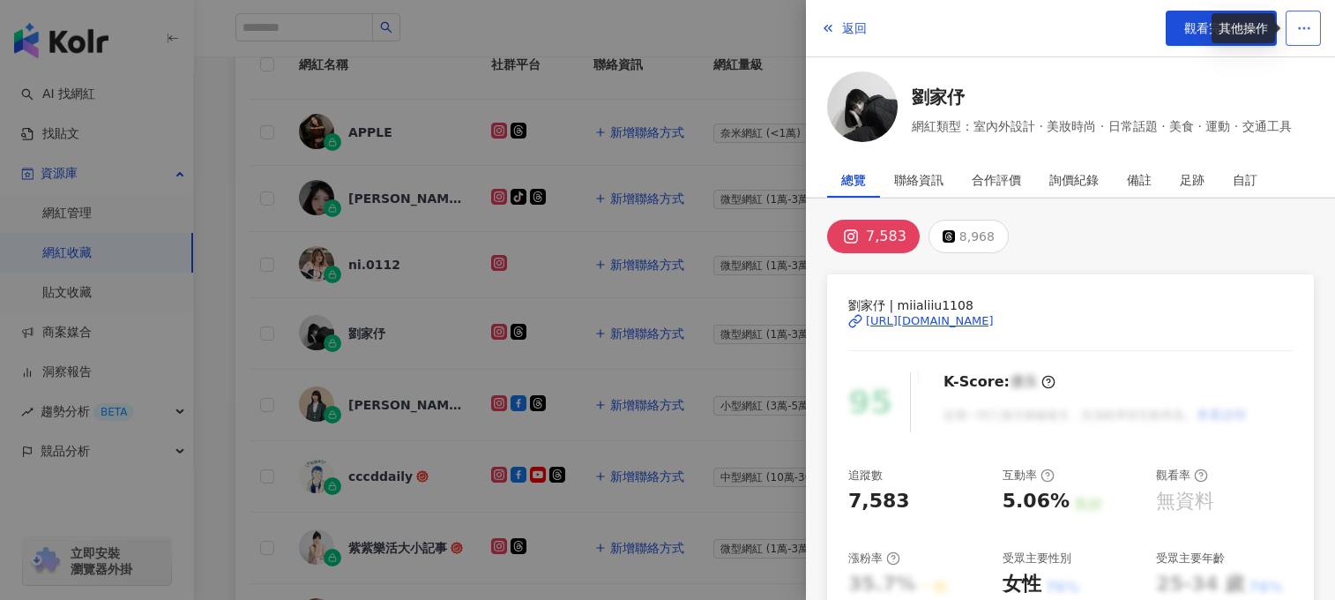
click at [1175, 36] on span "button" at bounding box center [1304, 28] width 16 height 19
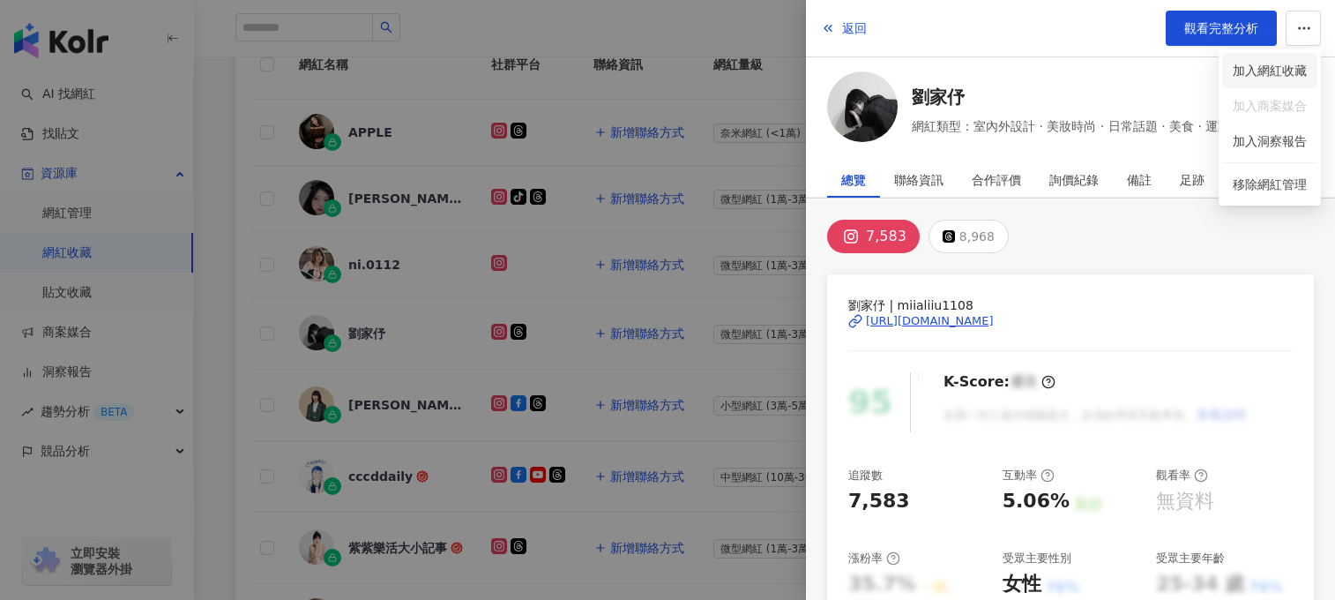
click at [1175, 78] on div "加入網紅收藏" at bounding box center [1270, 70] width 74 height 19
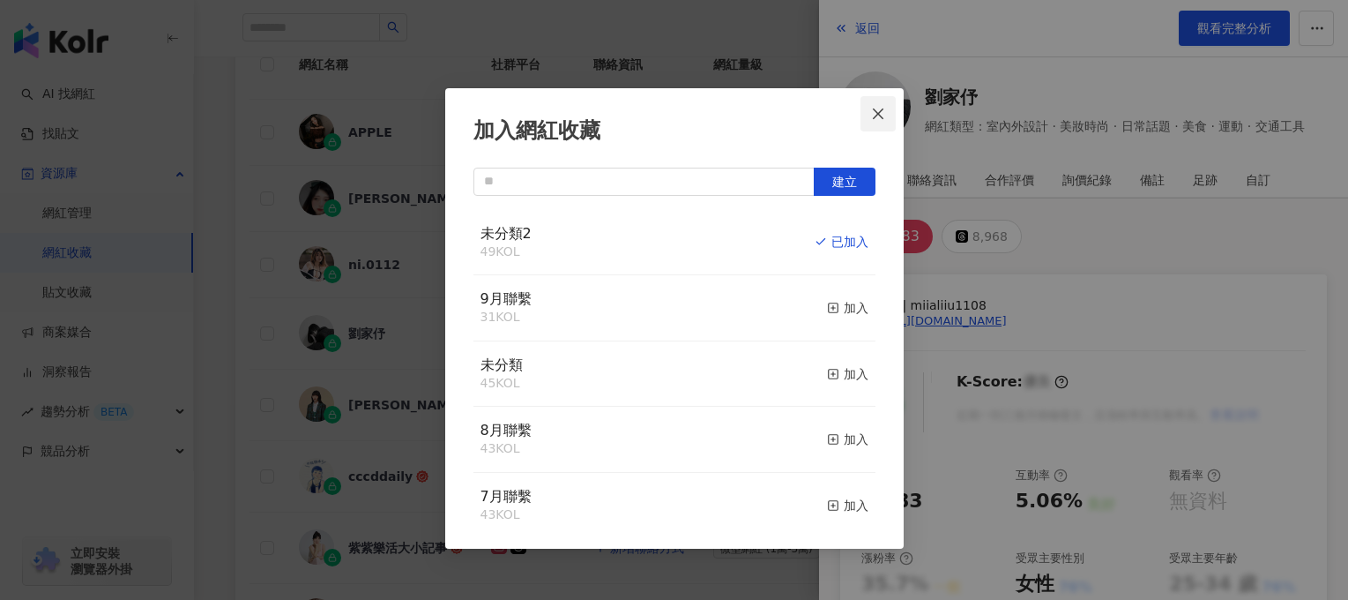
click at [875, 115] on icon "close" at bounding box center [878, 114] width 14 height 14
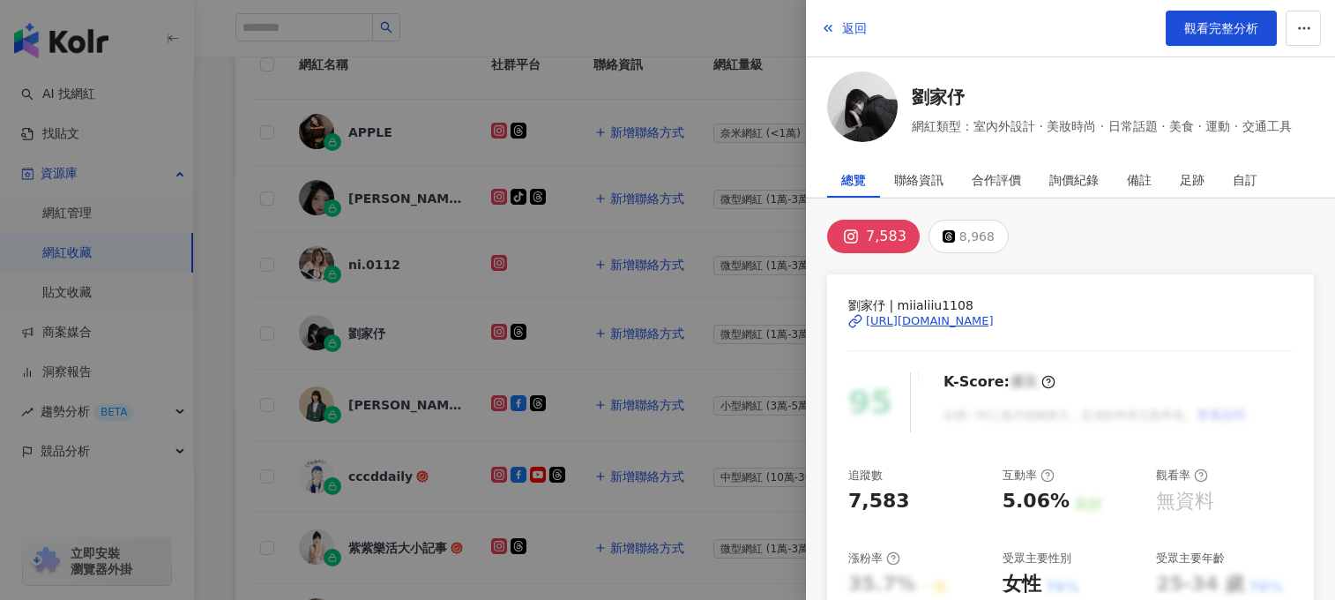
click at [252, 251] on div at bounding box center [667, 300] width 1335 height 600
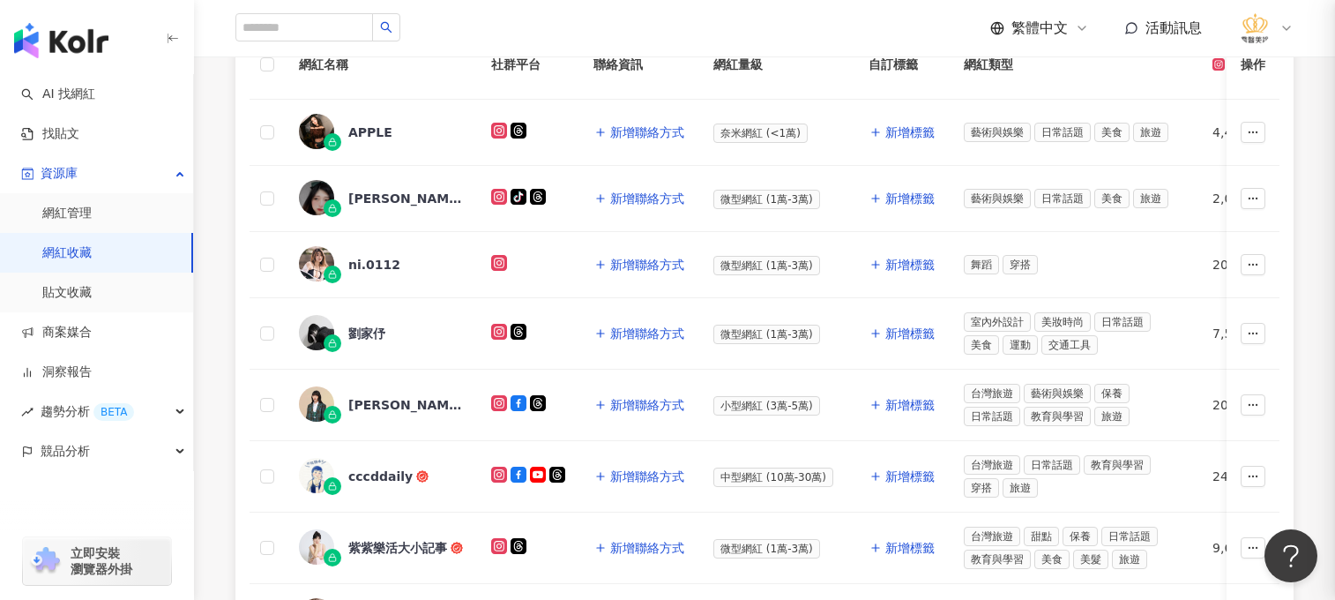
click at [84, 254] on link "網紅收藏" at bounding box center [66, 253] width 49 height 18
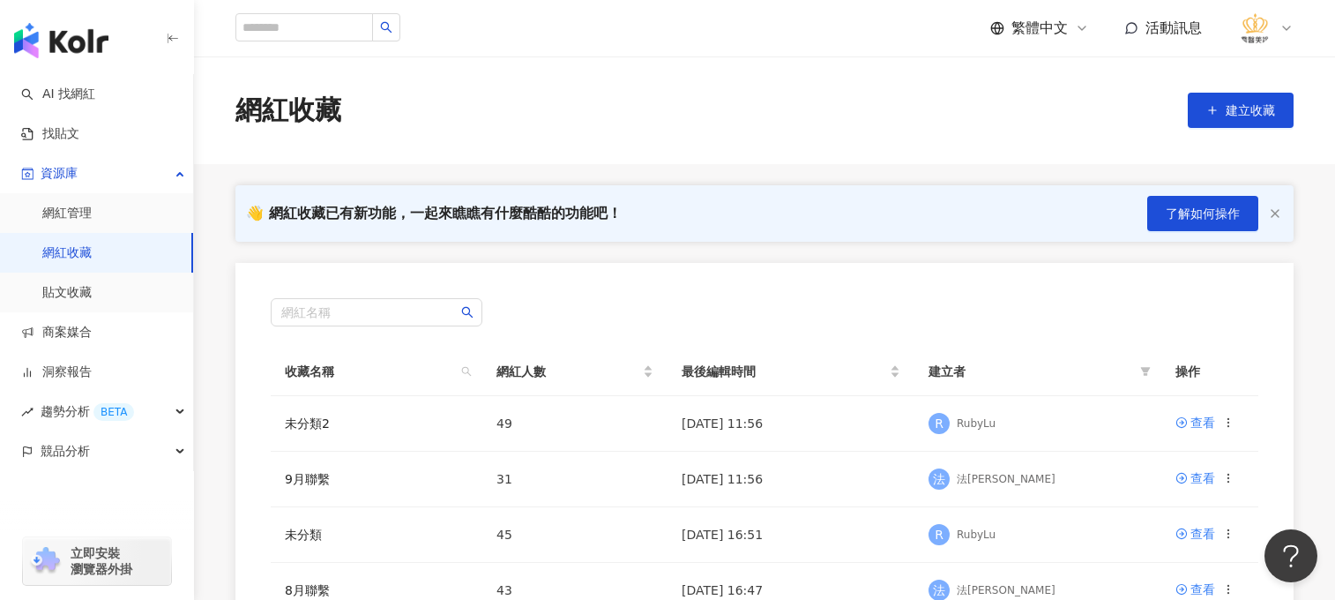
click at [92, 253] on link "網紅收藏" at bounding box center [66, 253] width 49 height 18
click at [91, 220] on link "網紅管理" at bounding box center [66, 214] width 49 height 18
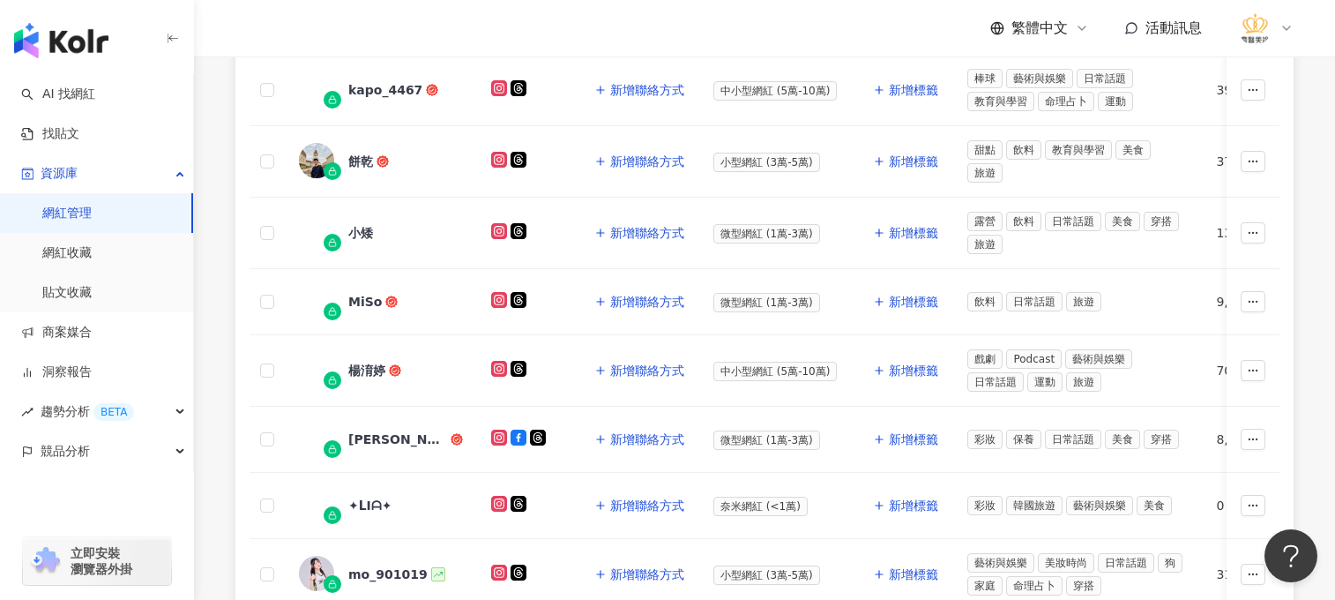
scroll to position [353, 0]
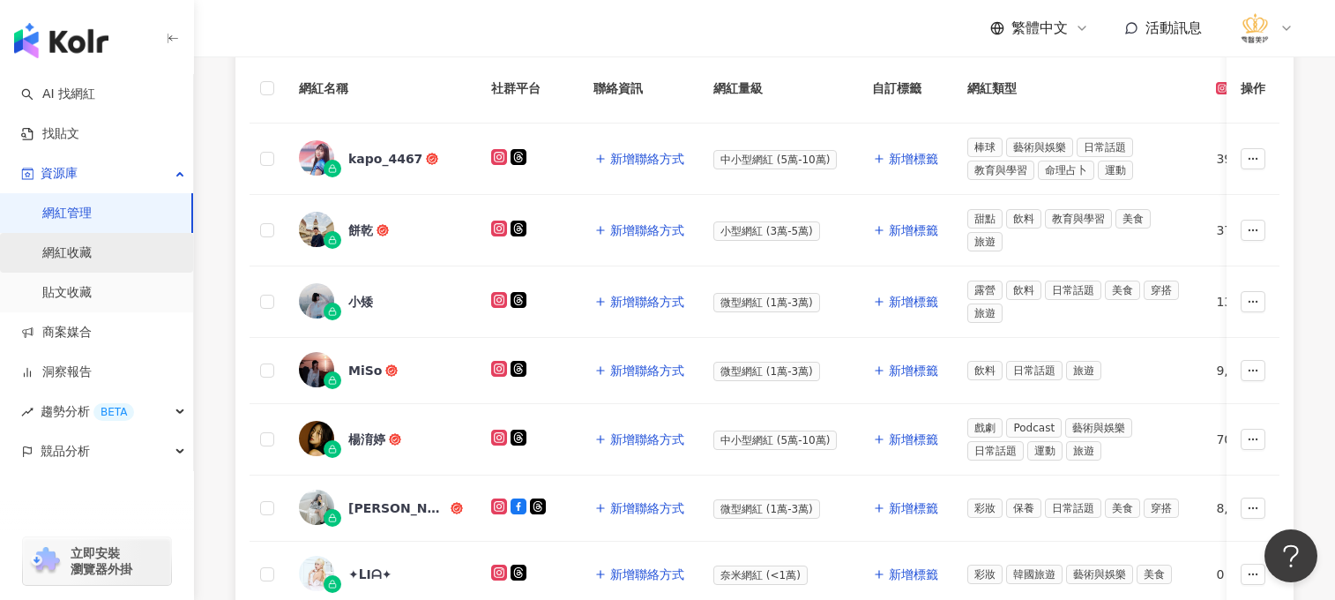
click at [92, 244] on link "網紅收藏" at bounding box center [66, 253] width 49 height 18
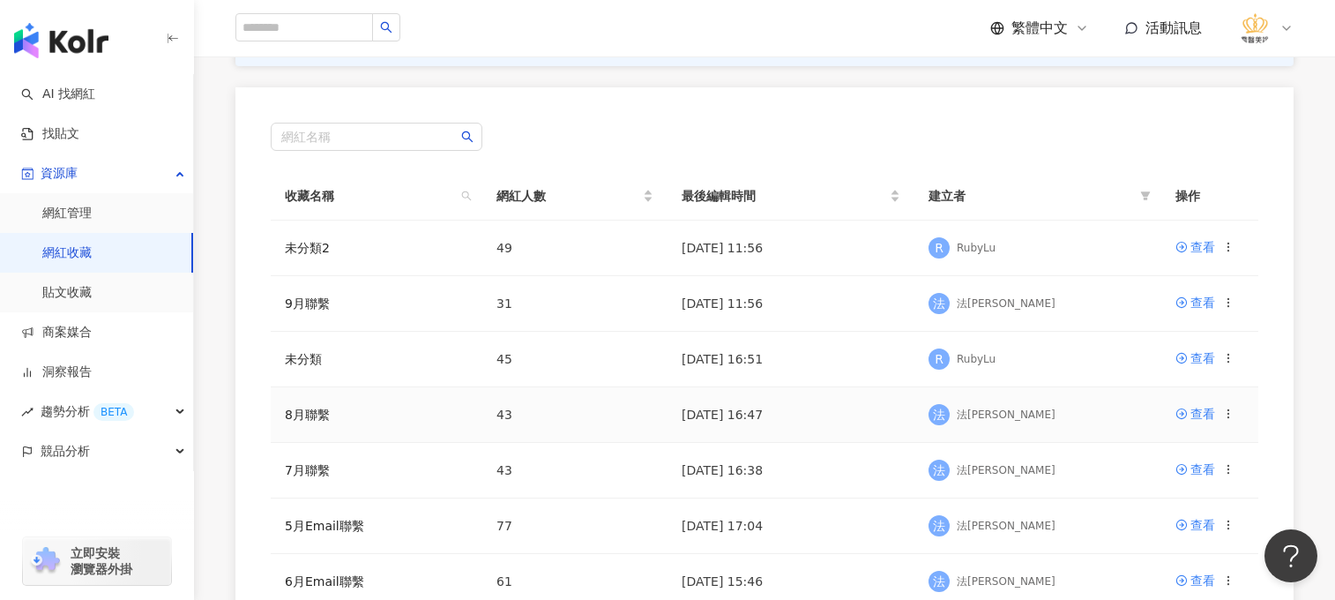
scroll to position [176, 0]
click at [93, 92] on link "AI 找網紅" at bounding box center [58, 95] width 74 height 18
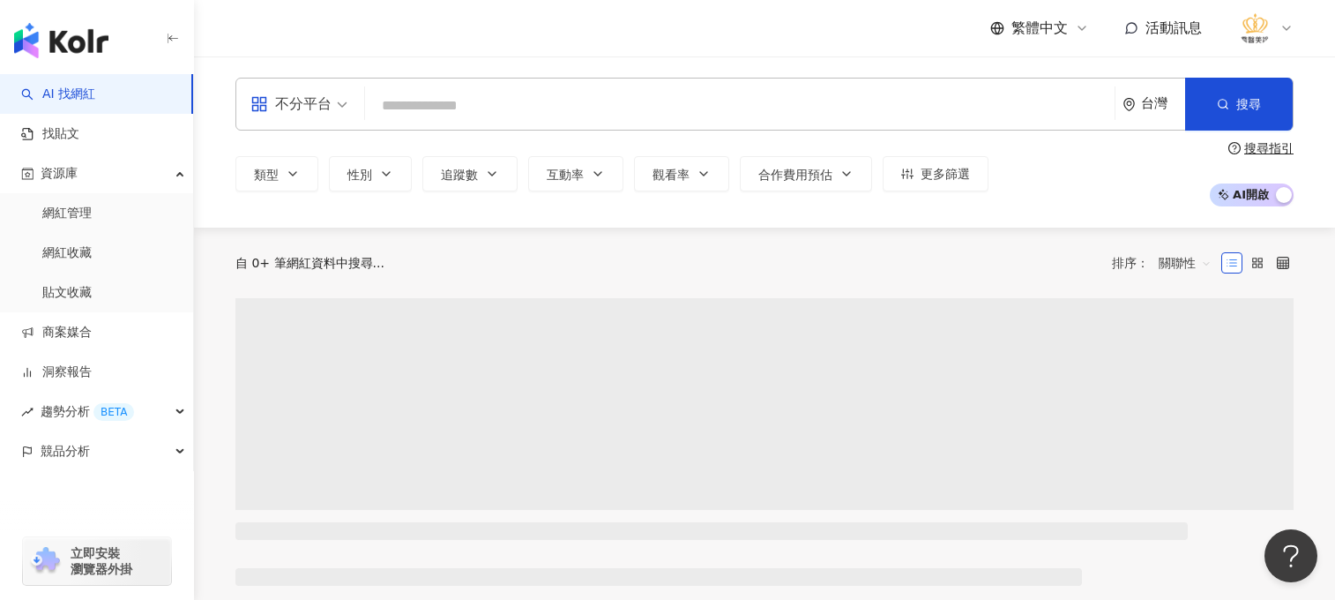
click at [571, 108] on input "search" at bounding box center [739, 106] width 735 height 34
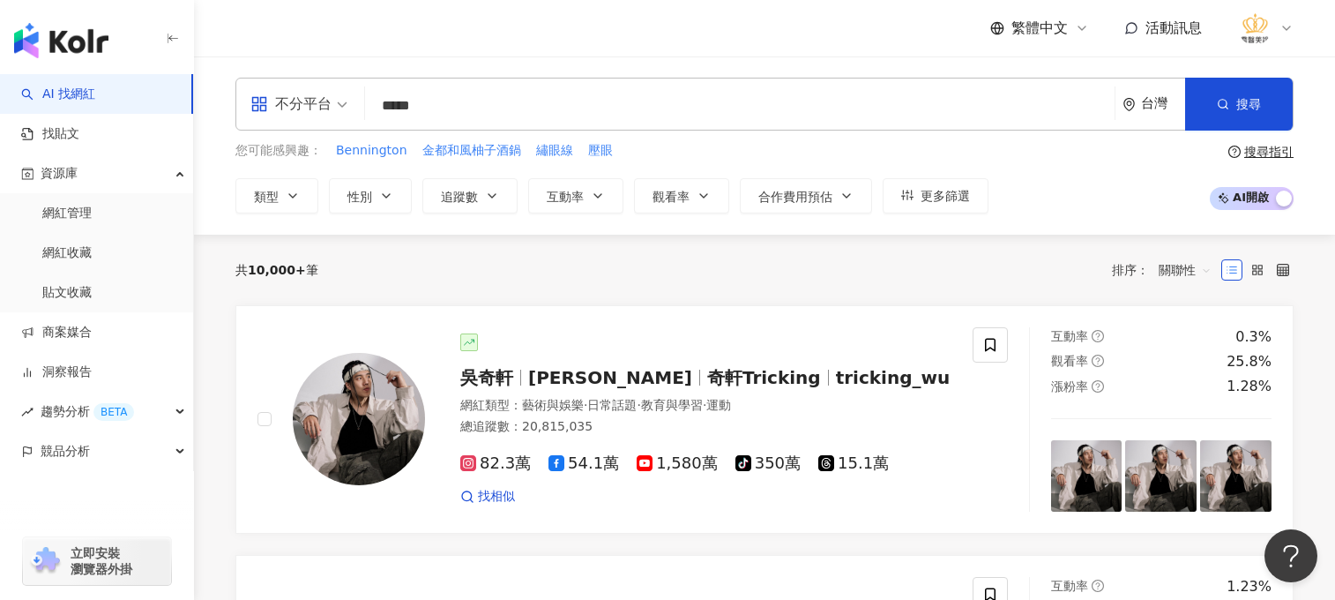
type input "*****"
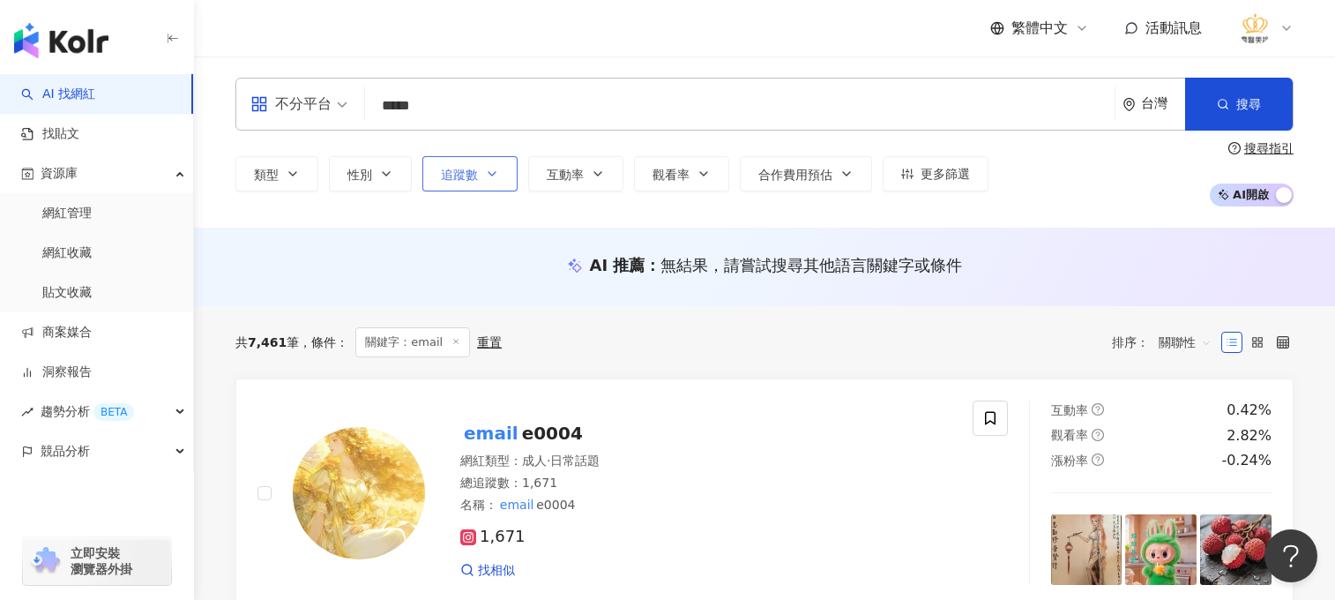
click at [483, 176] on button "追蹤數" at bounding box center [469, 173] width 95 height 35
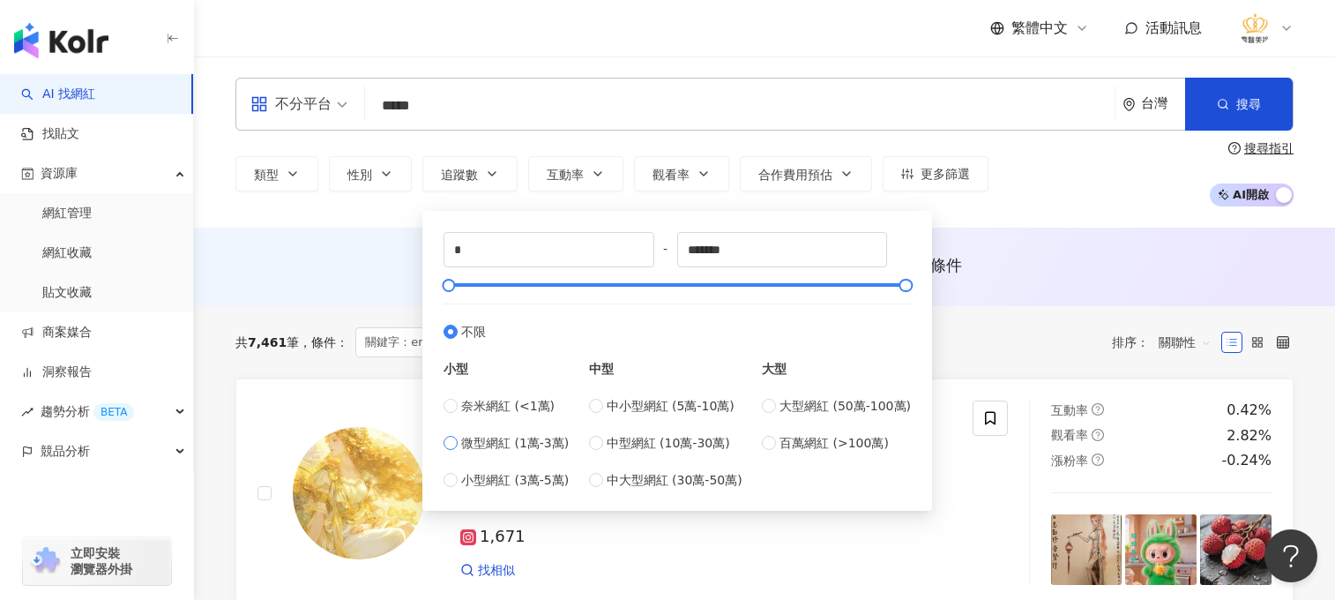
type input "*****"
click at [1046, 343] on div "共 7,461 筆 條件 ： 關鍵字：email 重置 排序： 關聯性" at bounding box center [764, 342] width 1058 height 30
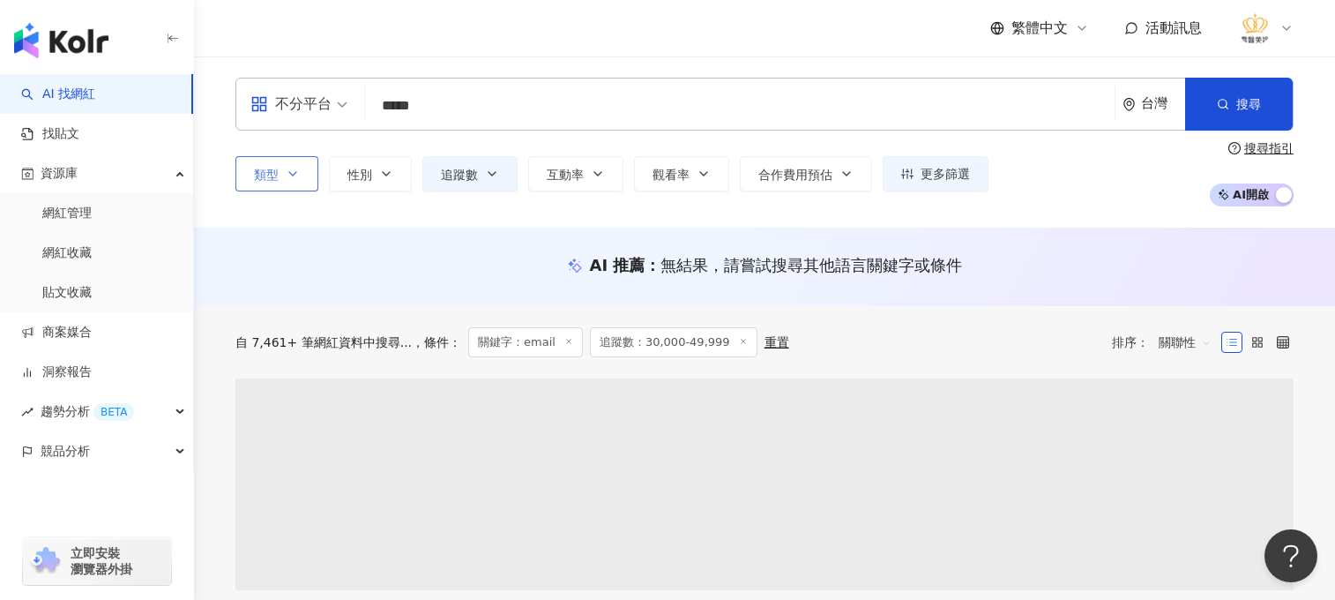
click at [295, 178] on icon "button" at bounding box center [293, 174] width 14 height 14
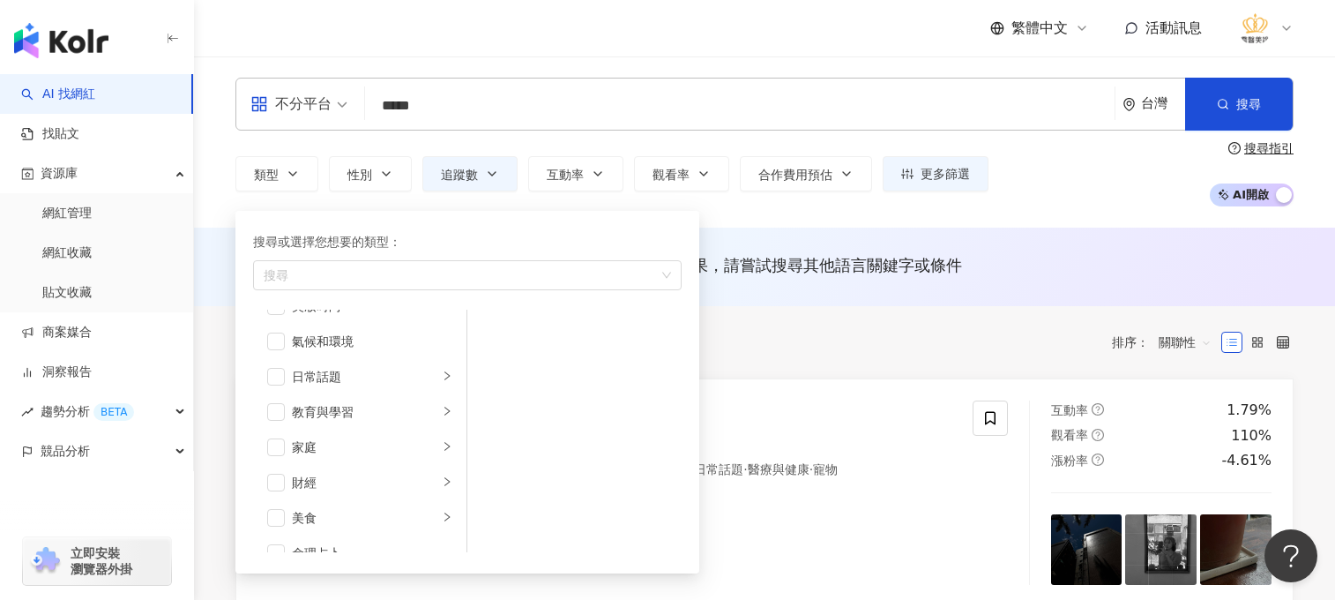
scroll to position [176, 0]
click at [864, 351] on div "共 654 筆 條件 ： 關鍵字：email 追蹤數：30,000-49,999 重置 排序： 關聯性" at bounding box center [764, 342] width 1058 height 30
